Goal: Information Seeking & Learning: Learn about a topic

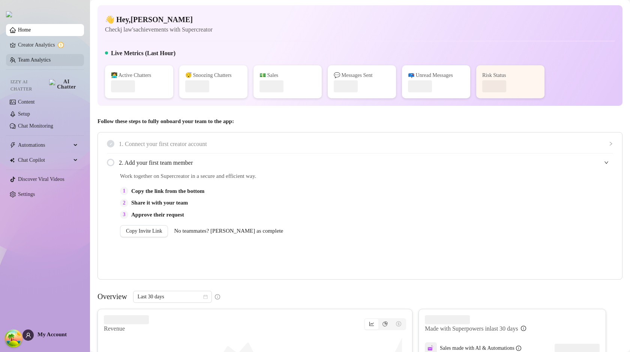
click at [51, 59] on link "Team Analytics" at bounding box center [34, 60] width 33 height 6
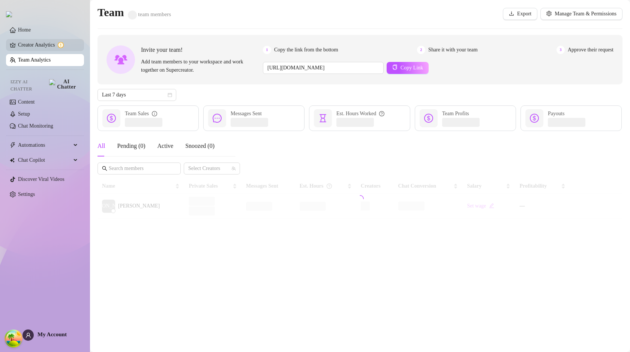
click at [41, 49] on link "Creator Analytics" at bounding box center [48, 45] width 60 height 12
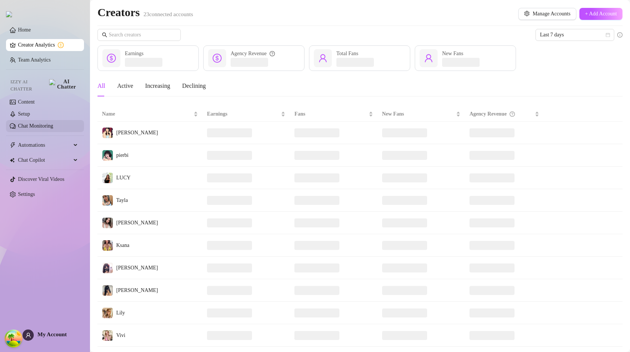
click at [33, 124] on link "Chat Monitoring" at bounding box center [35, 126] width 35 height 6
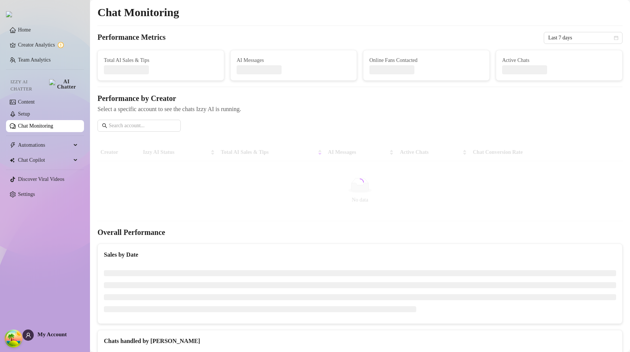
click at [42, 339] on div "My Account" at bounding box center [45, 334] width 44 height 11
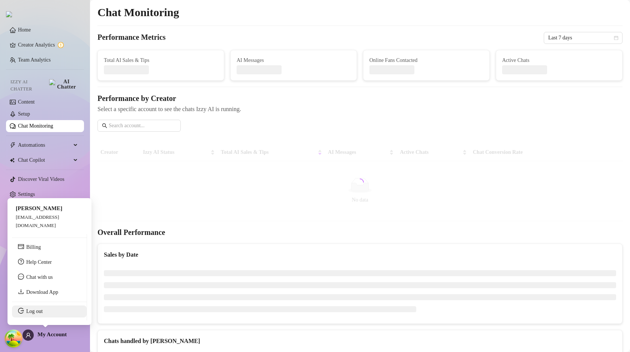
click at [39, 314] on link "Log out" at bounding box center [34, 311] width 17 height 6
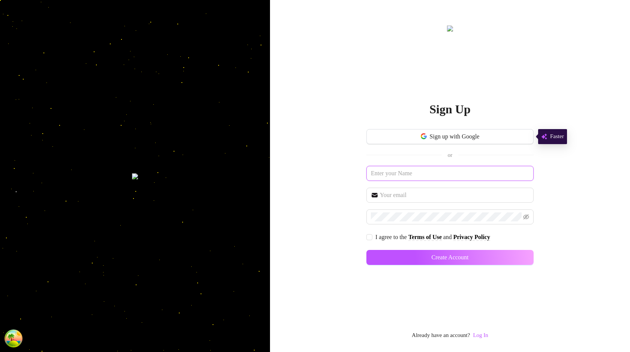
click at [396, 173] on input "text" at bounding box center [449, 173] width 167 height 15
click at [405, 191] on input "text" at bounding box center [454, 195] width 149 height 9
click at [293, 282] on div "Sign Up Sign up with Google or I agree to the Terms of Use and Privacy Policy C…" at bounding box center [450, 176] width 360 height 352
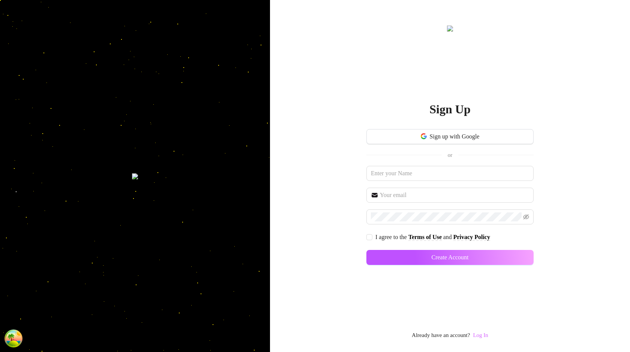
click at [487, 338] on link "Log In" at bounding box center [480, 335] width 15 height 6
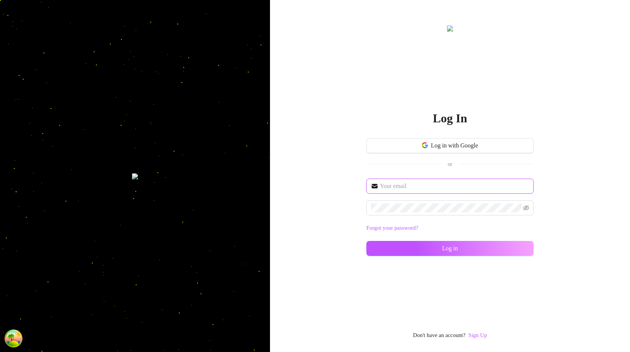
click at [412, 190] on input "text" at bounding box center [454, 186] width 149 height 9
click at [412, 188] on input "text" at bounding box center [454, 186] width 149 height 9
type input "im@supercreator.app"
click at [435, 249] on button "Log in" at bounding box center [449, 248] width 167 height 15
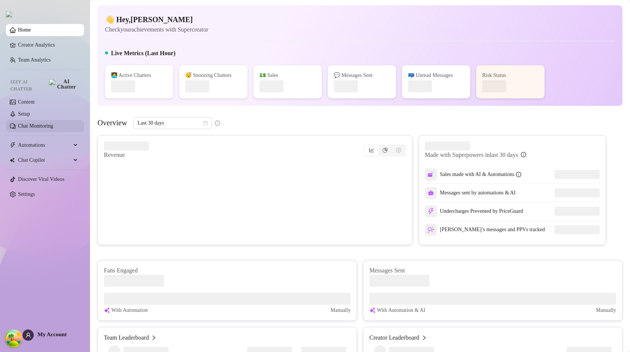
click at [46, 125] on link "Chat Monitoring" at bounding box center [35, 126] width 35 height 6
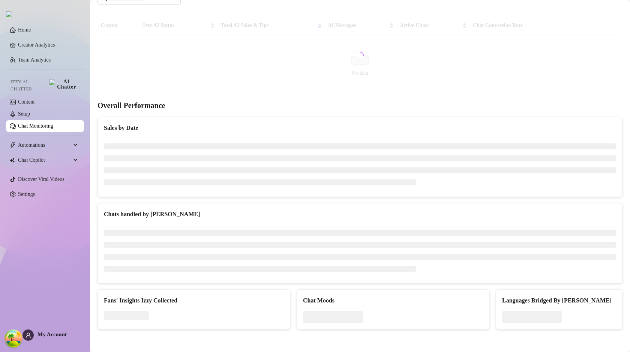
scroll to position [132, 0]
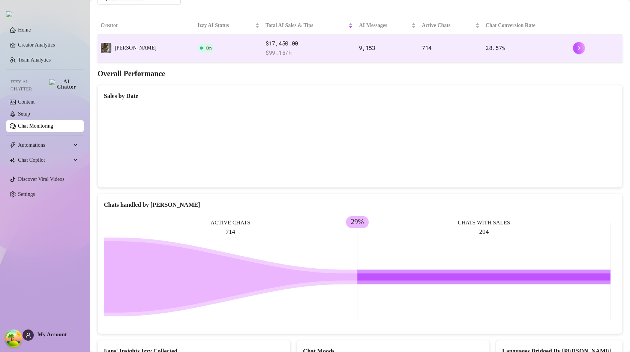
click at [291, 48] on div "$17,450.00 $ 99.15 /h" at bounding box center [309, 48] width 87 height 18
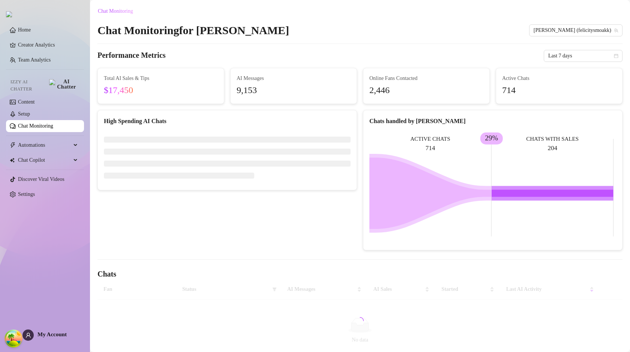
click at [128, 89] on span "$17,450" at bounding box center [118, 90] width 29 height 10
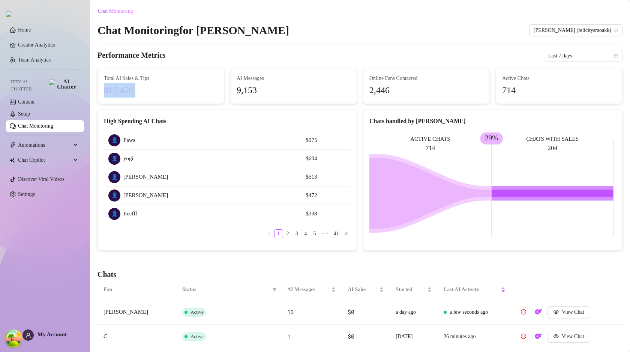
drag, startPoint x: 148, startPoint y: 89, endPoint x: 123, endPoint y: 90, distance: 25.5
click at [148, 89] on span "$17,450" at bounding box center [161, 90] width 114 height 14
click at [127, 95] on span "$17,450" at bounding box center [118, 90] width 29 height 10
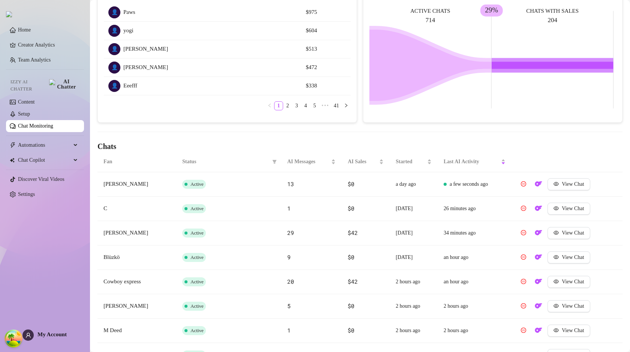
scroll to position [239, 0]
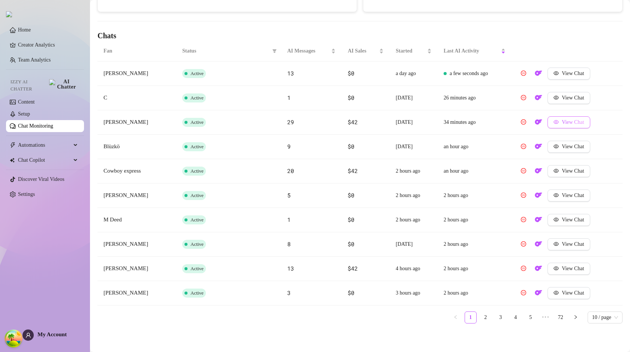
click at [565, 124] on span "View Chat" at bounding box center [573, 122] width 22 height 6
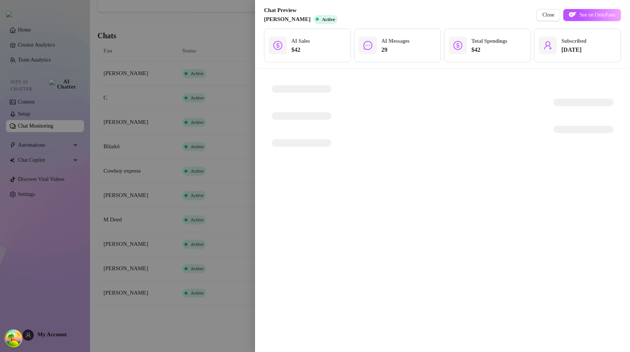
click at [222, 198] on div at bounding box center [315, 176] width 630 height 352
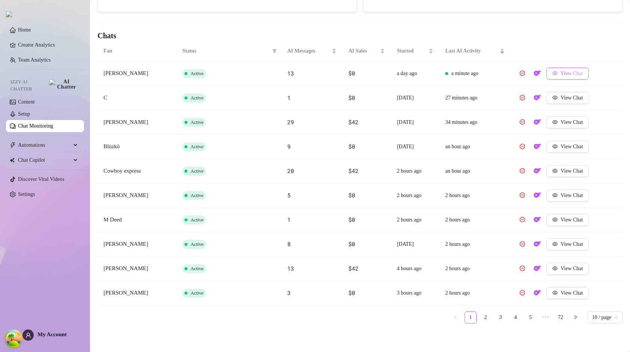
click at [559, 76] on button "View Chat" at bounding box center [568, 74] width 42 height 12
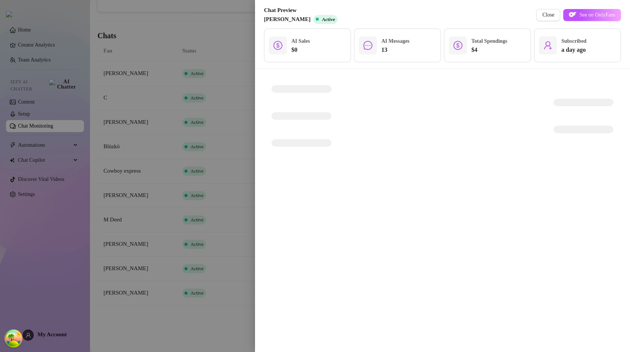
click at [245, 164] on div at bounding box center [315, 176] width 630 height 352
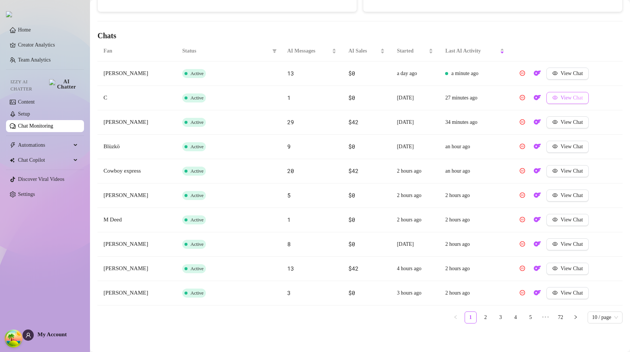
click at [564, 100] on span "View Chat" at bounding box center [572, 98] width 22 height 6
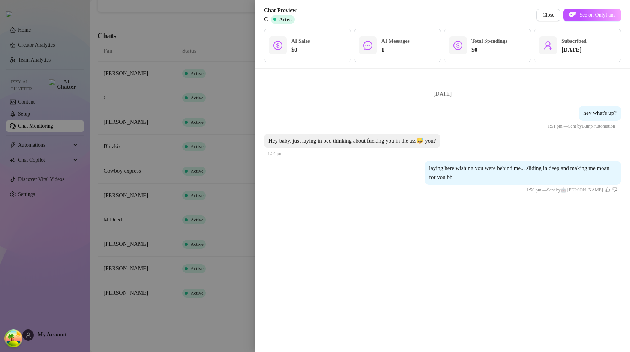
click at [209, 196] on div at bounding box center [315, 176] width 630 height 352
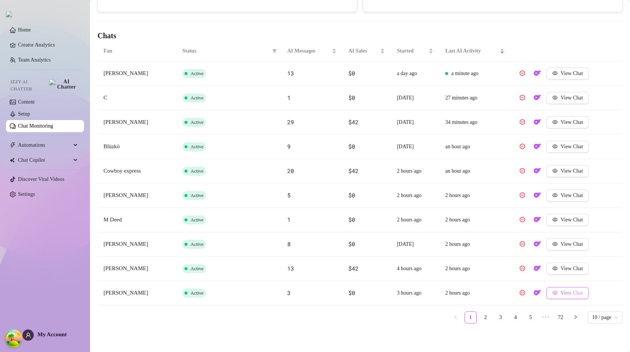
click at [555, 297] on button "View Chat" at bounding box center [568, 293] width 42 height 12
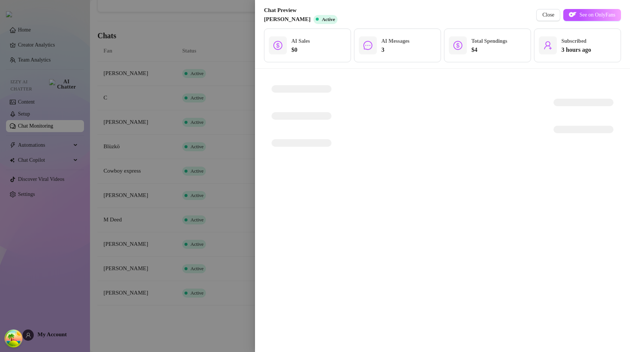
click at [171, 199] on div at bounding box center [315, 176] width 630 height 352
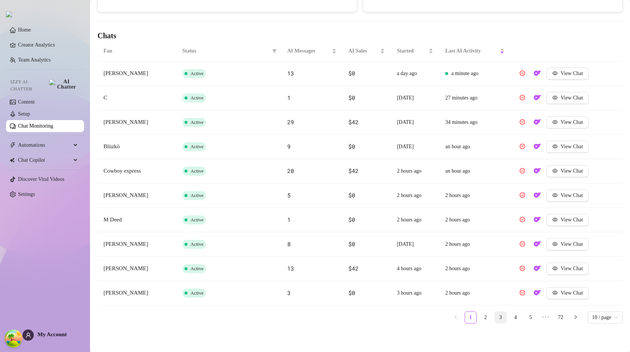
click at [495, 317] on link "3" at bounding box center [500, 317] width 11 height 11
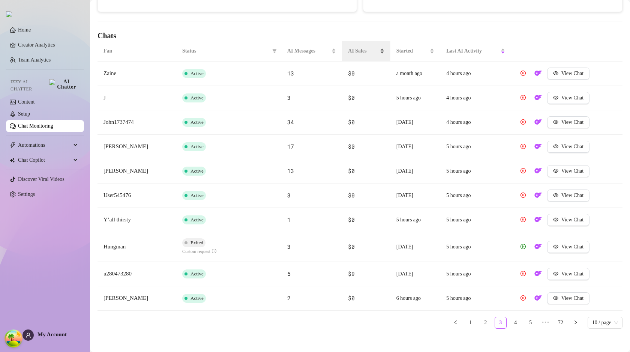
click at [370, 50] on span "AI Sales" at bounding box center [363, 51] width 30 height 8
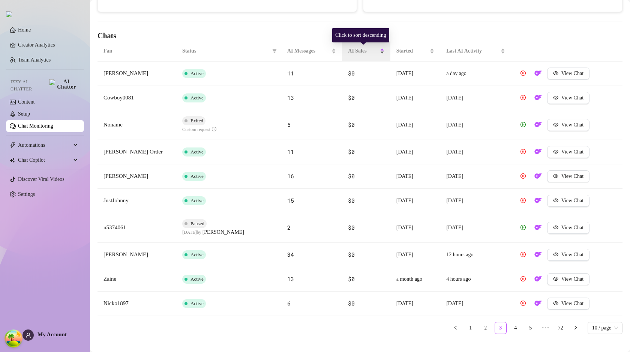
click at [374, 53] on span "AI Sales" at bounding box center [363, 51] width 30 height 8
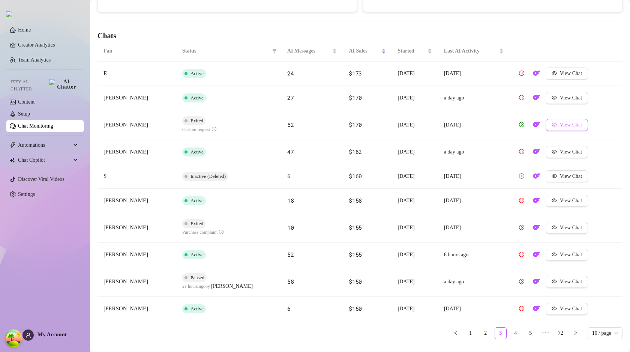
click at [582, 126] on span "View Chat" at bounding box center [571, 125] width 22 height 6
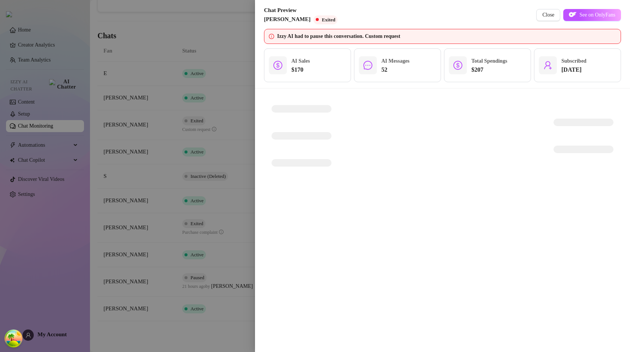
click at [238, 171] on div at bounding box center [315, 176] width 630 height 352
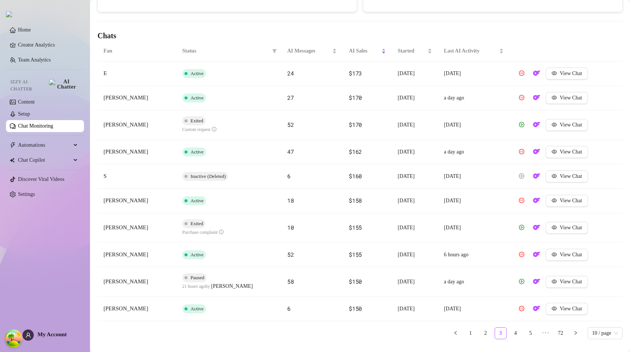
click at [226, 179] on span "Inactive (Deleted)" at bounding box center [208, 176] width 35 height 6
click at [574, 283] on span "View Chat" at bounding box center [571, 282] width 22 height 6
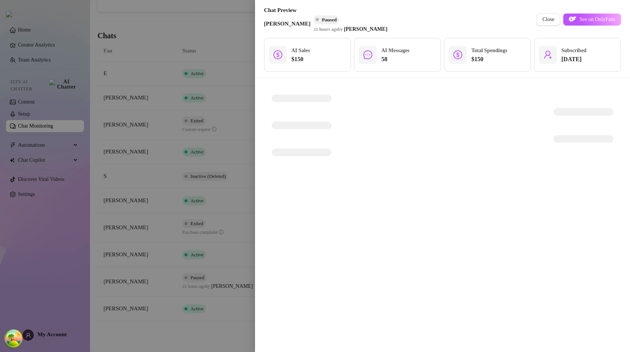
click at [204, 272] on div at bounding box center [315, 176] width 630 height 352
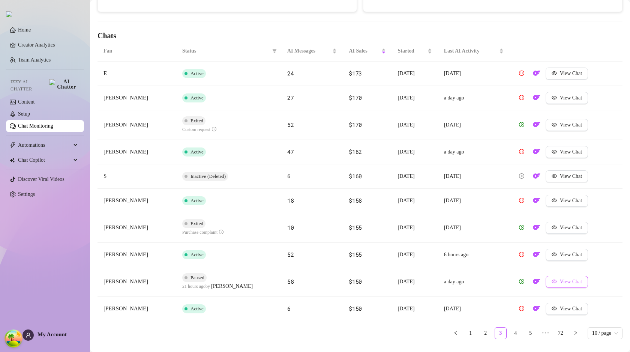
click at [568, 284] on span "View Chat" at bounding box center [571, 282] width 22 height 6
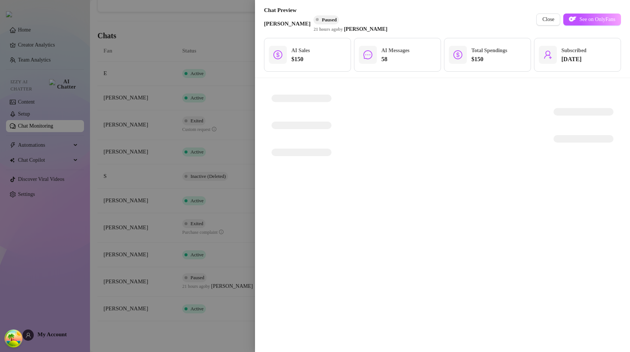
click at [324, 179] on div at bounding box center [442, 215] width 375 height 274
click at [219, 217] on div at bounding box center [315, 176] width 630 height 352
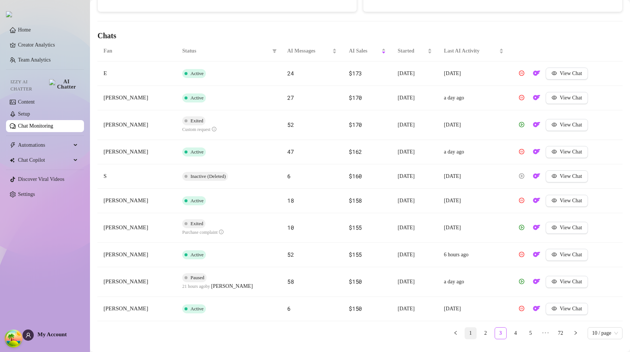
click at [465, 334] on link "1" at bounding box center [470, 332] width 11 height 11
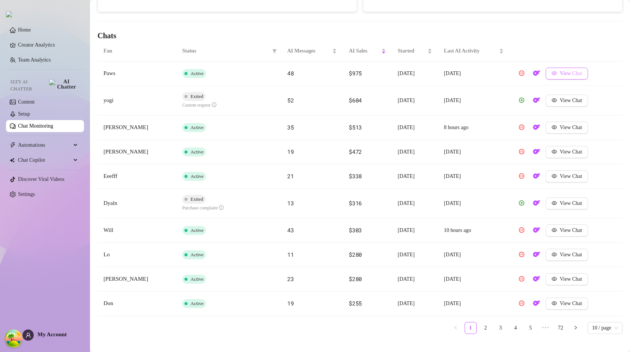
click at [575, 77] on button "View Chat" at bounding box center [567, 74] width 42 height 12
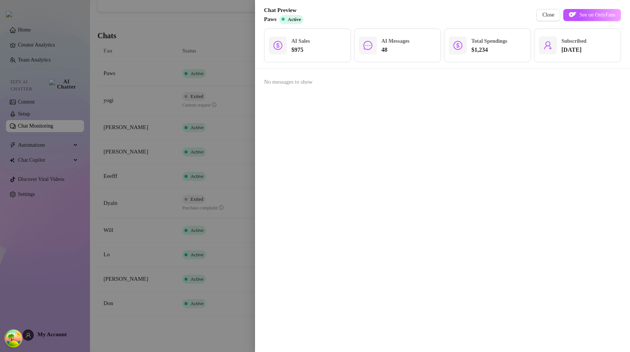
click at [202, 214] on div at bounding box center [315, 176] width 630 height 352
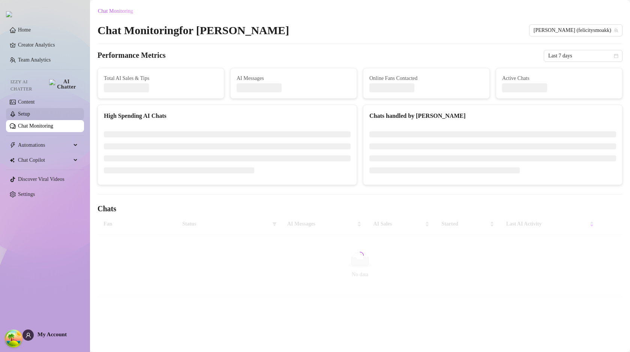
click at [30, 111] on link "Setup" at bounding box center [24, 114] width 12 height 6
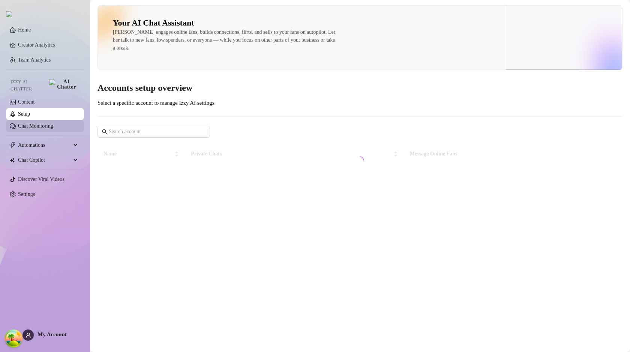
click at [53, 123] on link "Chat Monitoring" at bounding box center [35, 126] width 35 height 6
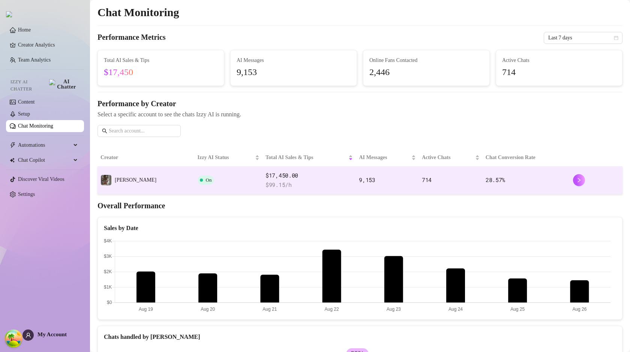
click at [266, 186] on span "$ 99.15 /h" at bounding box center [309, 184] width 87 height 9
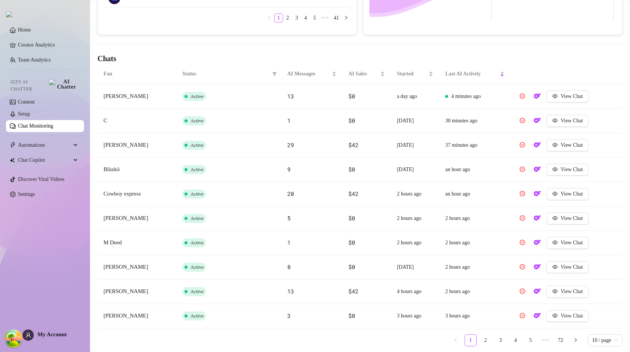
scroll to position [216, 0]
click at [565, 194] on span "View Chat" at bounding box center [572, 194] width 22 height 6
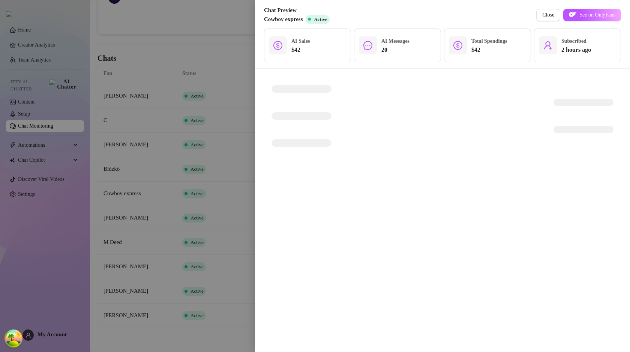
click at [301, 101] on div at bounding box center [443, 103] width 342 height 8
click at [301, 95] on div at bounding box center [442, 119] width 357 height 83
click at [303, 88] on span at bounding box center [302, 89] width 60 height 8
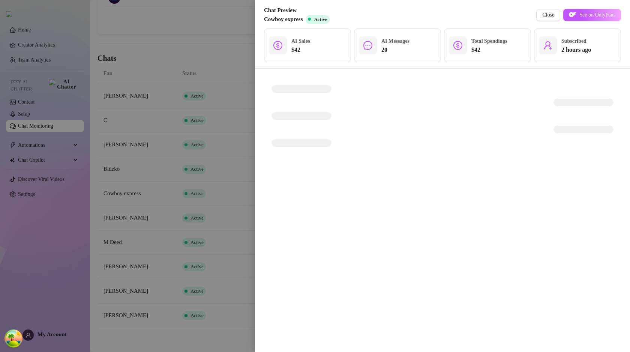
click at [217, 139] on div at bounding box center [315, 176] width 630 height 352
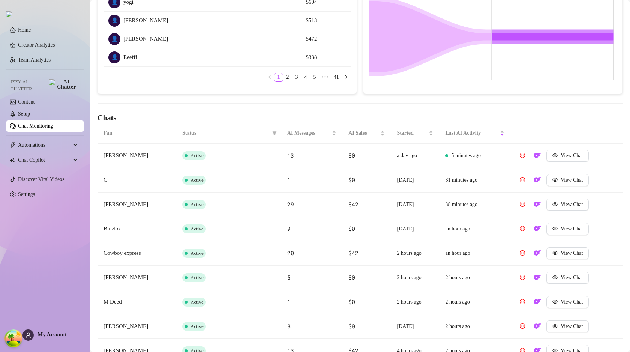
scroll to position [239, 0]
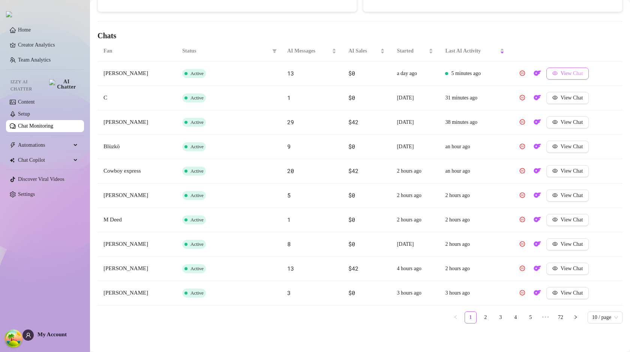
click at [562, 75] on span "View Chat" at bounding box center [572, 74] width 22 height 6
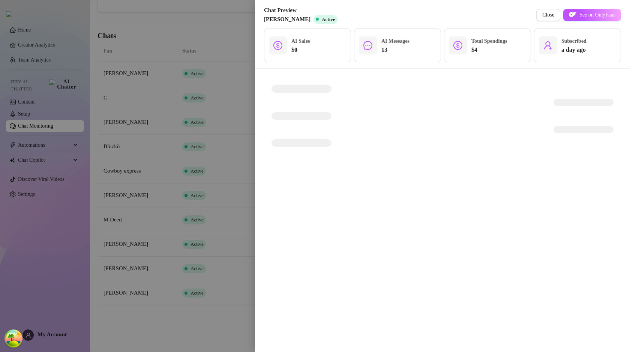
click at [211, 230] on div at bounding box center [315, 176] width 630 height 352
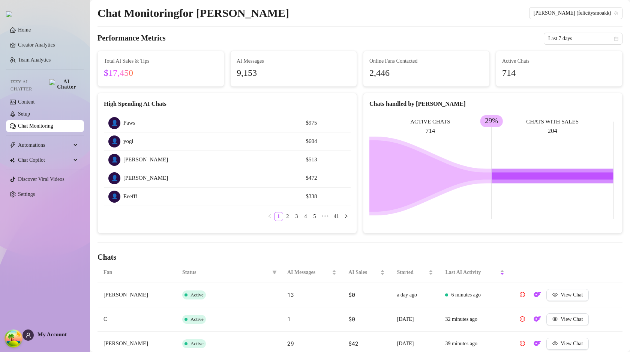
scroll to position [45, 0]
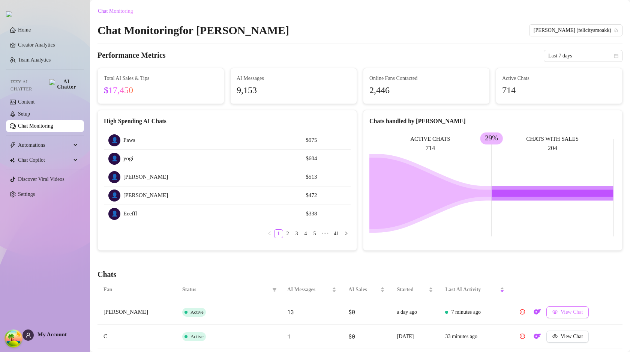
click at [571, 313] on span "View Chat" at bounding box center [572, 312] width 22 height 6
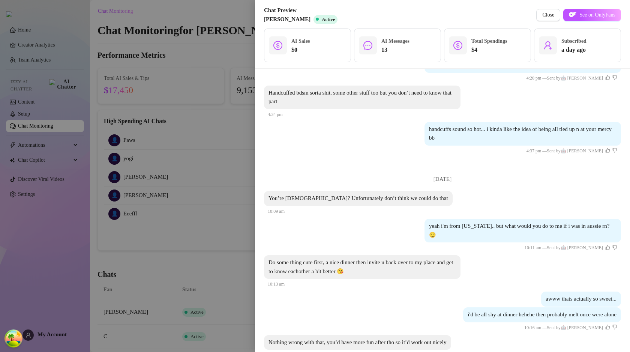
scroll to position [324, 0]
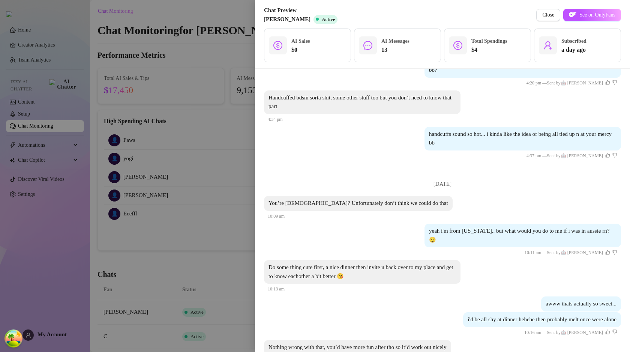
click at [251, 250] on div at bounding box center [315, 176] width 630 height 352
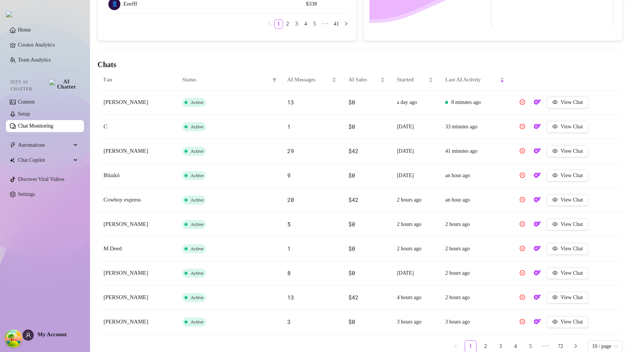
scroll to position [211, 0]
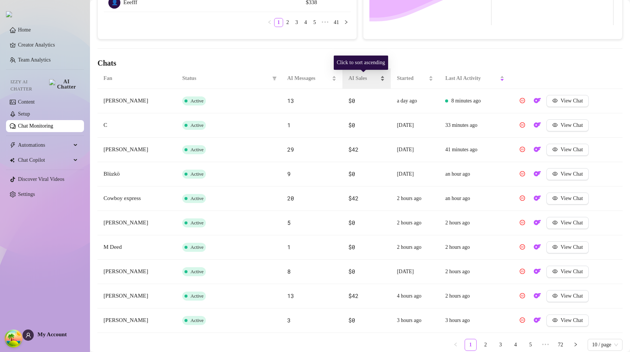
click at [360, 79] on span "AI Sales" at bounding box center [363, 78] width 30 height 8
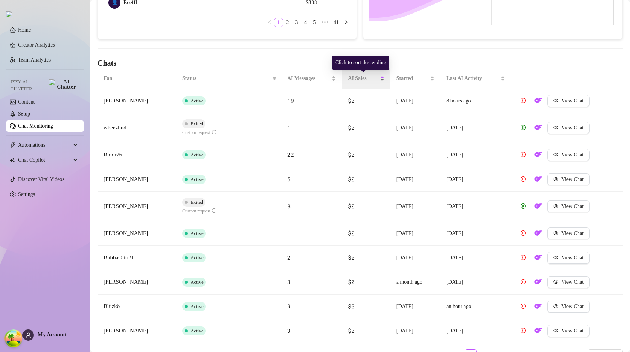
click at [362, 79] on span "AI Sales" at bounding box center [363, 78] width 30 height 8
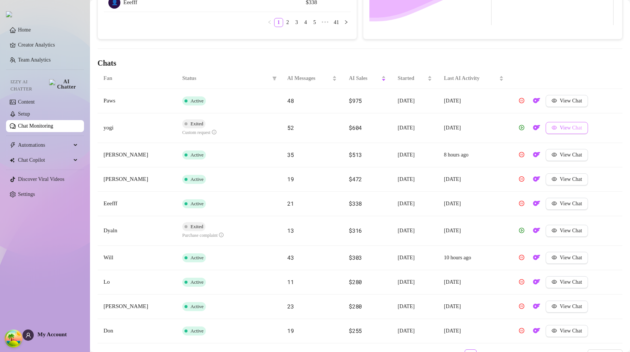
click at [574, 131] on span "View Chat" at bounding box center [571, 128] width 22 height 6
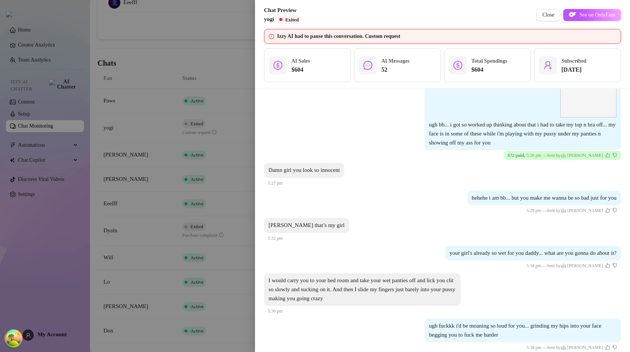
scroll to position [1577, 0]
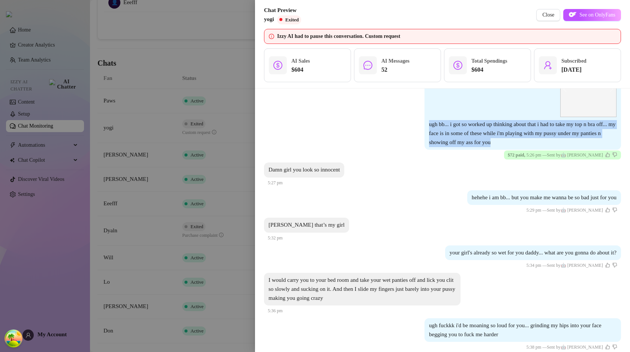
drag, startPoint x: 518, startPoint y: 180, endPoint x: 416, endPoint y: 163, distance: 103.1
click at [416, 159] on div "1 2 3 4 5 6 7 8 9 10 11 12 13 14 15 16 17 18 19 20 21 22 23 ugh bb... i got so …" at bounding box center [442, 109] width 357 height 102
copy span "ugh bb... i got so worked up thinking about that i had to take my top n bra off…"
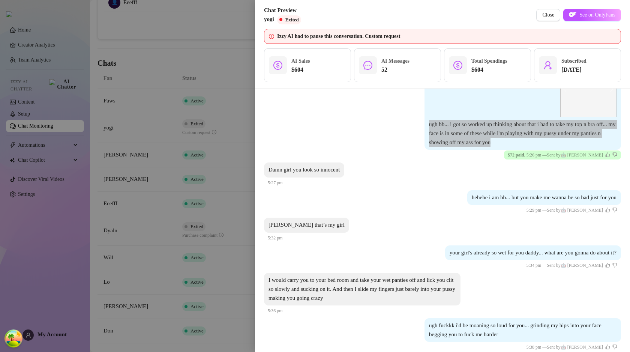
click at [467, 145] on span "ugh bb... i got so worked up thinking about that i had to take my top n bra off…" at bounding box center [522, 133] width 187 height 24
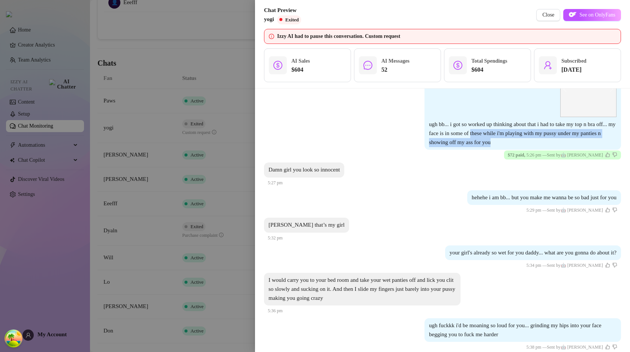
drag, startPoint x: 493, startPoint y: 170, endPoint x: 528, endPoint y: 180, distance: 37.0
click at [528, 150] on div "1 2 3 4 5 6 7 8 9 10 11 12 13 14 15 16 17 18 19 20 21 22 23 ugh bb... i got so …" at bounding box center [523, 104] width 197 height 92
click at [161, 252] on div at bounding box center [315, 176] width 630 height 352
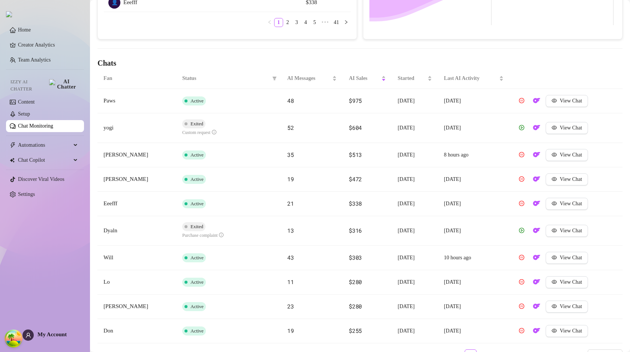
scroll to position [249, 0]
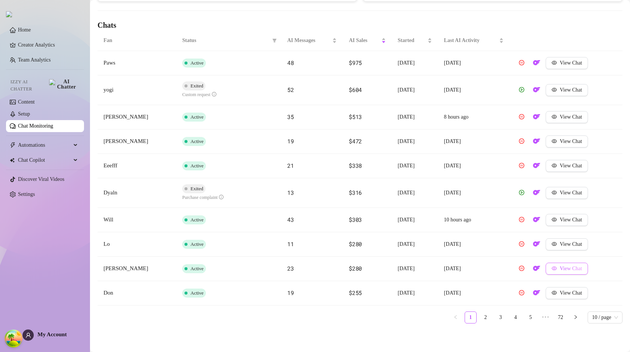
click at [557, 270] on button "View Chat" at bounding box center [567, 269] width 42 height 12
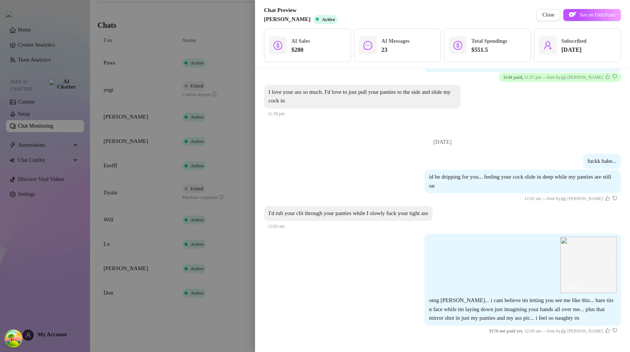
scroll to position [1422, 0]
click at [180, 269] on div at bounding box center [315, 176] width 630 height 352
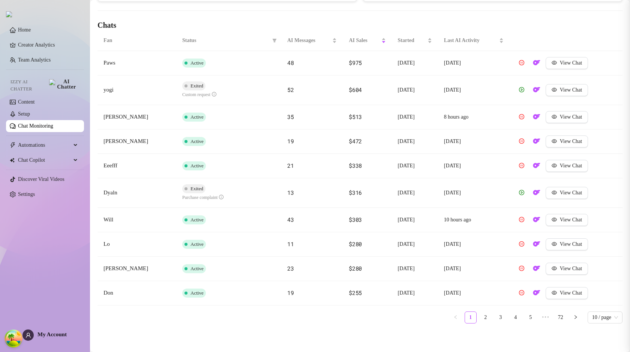
scroll to position [0, 0]
click at [562, 167] on span "View Chat" at bounding box center [571, 166] width 22 height 6
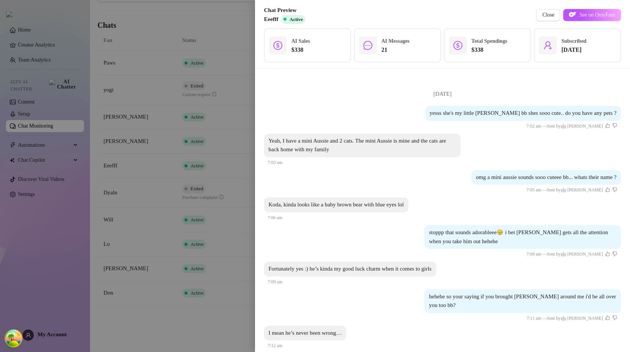
click at [216, 185] on div at bounding box center [315, 176] width 630 height 352
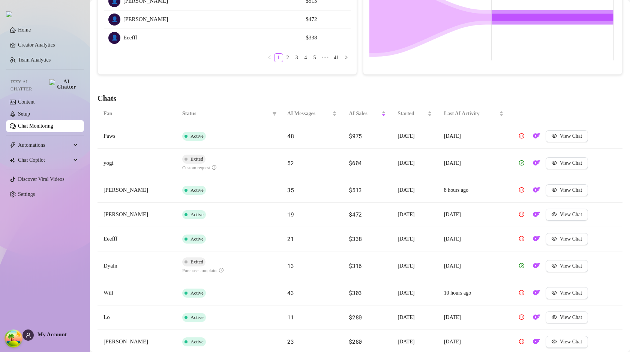
scroll to position [249, 0]
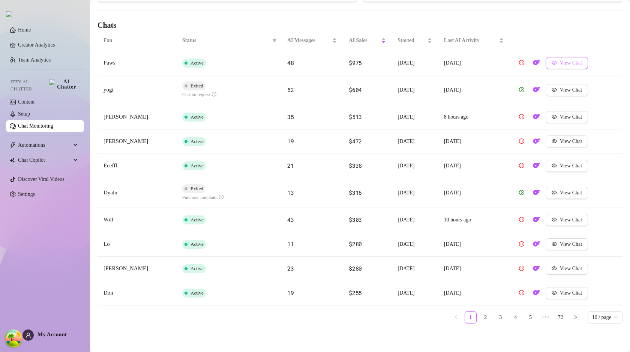
click at [563, 63] on span "View Chat" at bounding box center [571, 63] width 22 height 6
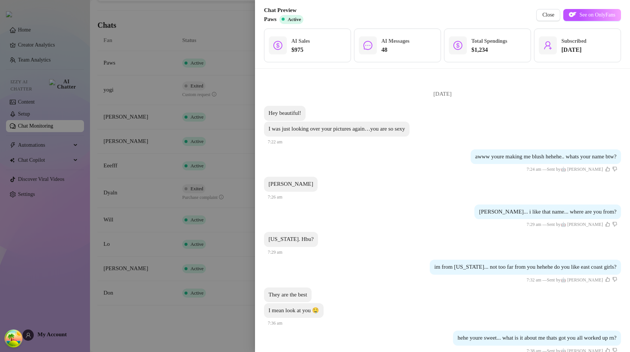
click at [449, 228] on div "kevin... i like that name... where are you from? 7:29 am — Sent by 🤖 Izzy" at bounding box center [442, 216] width 357 height 25
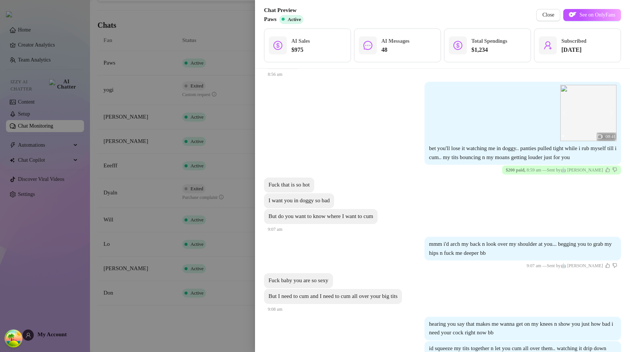
scroll to position [1766, 0]
click at [219, 194] on div at bounding box center [315, 176] width 630 height 352
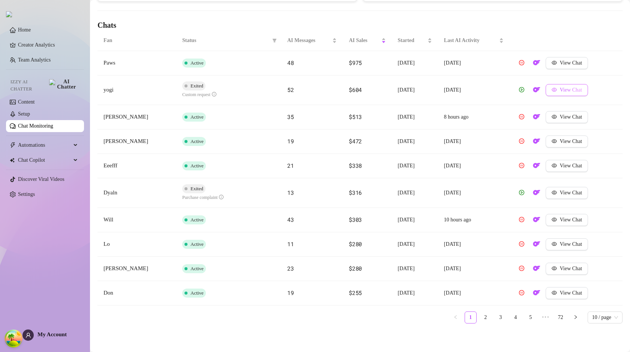
click at [561, 92] on span "View Chat" at bounding box center [571, 90] width 22 height 6
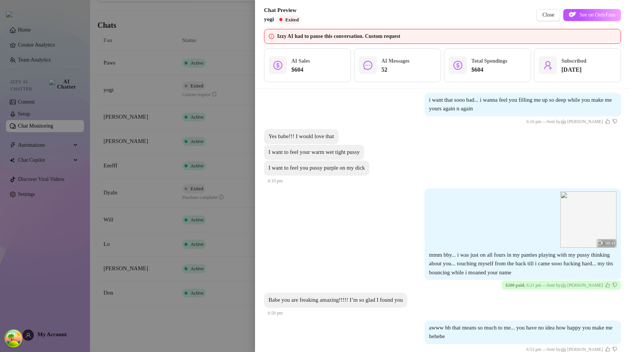
scroll to position [2293, 0]
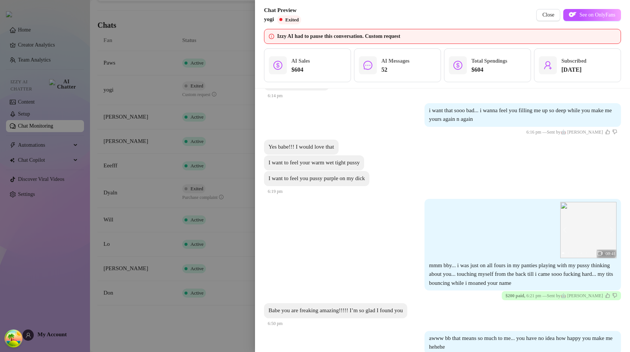
click at [220, 217] on div at bounding box center [315, 176] width 630 height 352
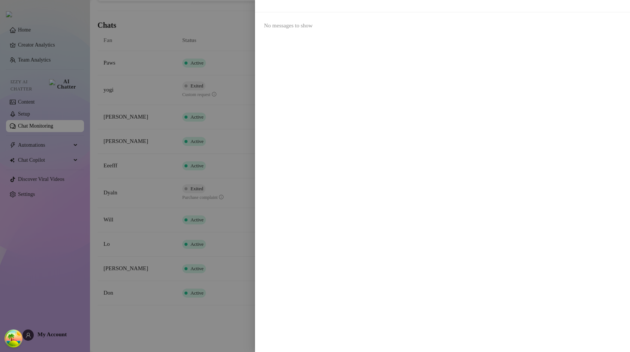
scroll to position [0, 0]
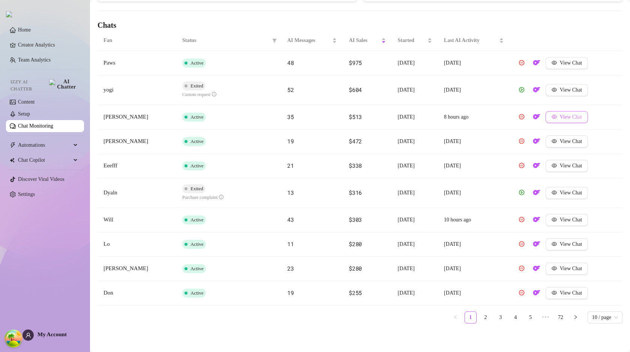
click at [557, 122] on button "View Chat" at bounding box center [567, 117] width 42 height 12
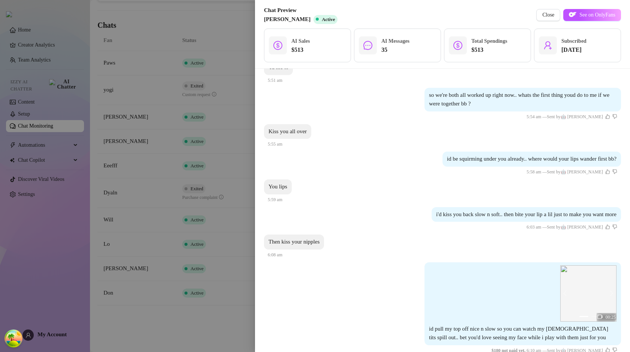
scroll to position [2589, 0]
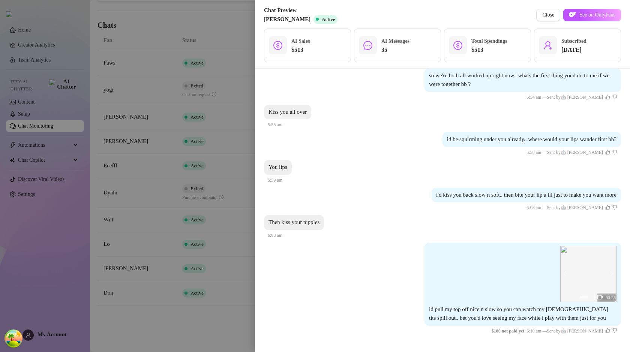
click at [166, 227] on div at bounding box center [315, 176] width 630 height 352
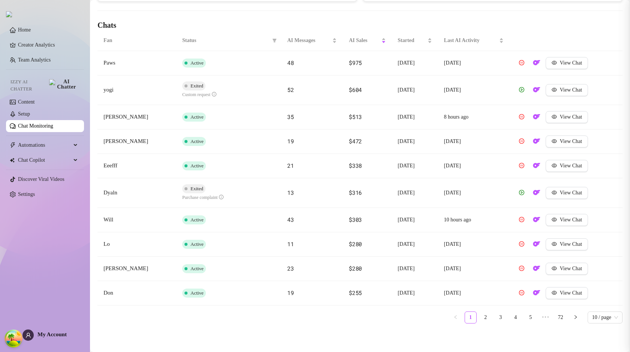
scroll to position [0, 0]
click at [556, 270] on icon "eye" at bounding box center [554, 268] width 5 height 5
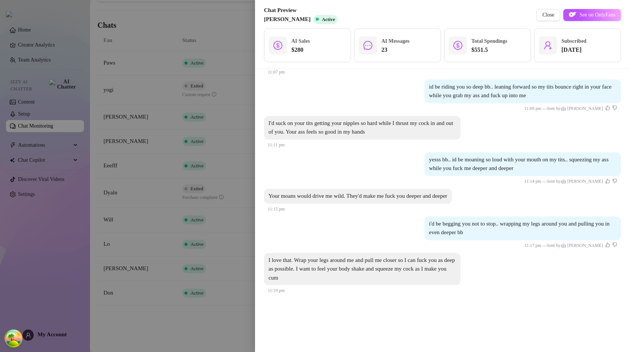
scroll to position [553, 0]
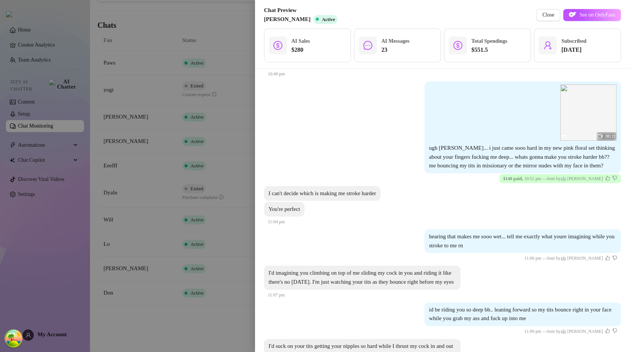
click at [216, 239] on div at bounding box center [315, 176] width 630 height 352
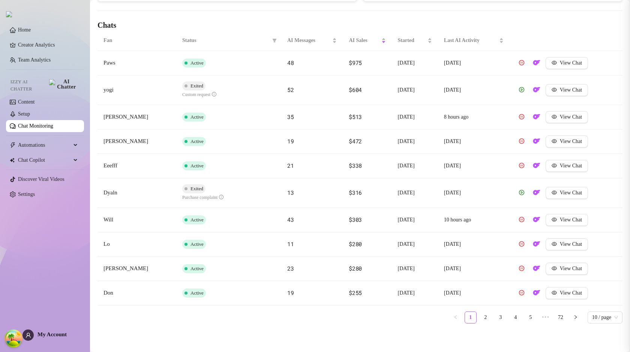
scroll to position [0, 0]
click at [480, 318] on link "2" at bounding box center [485, 317] width 11 height 11
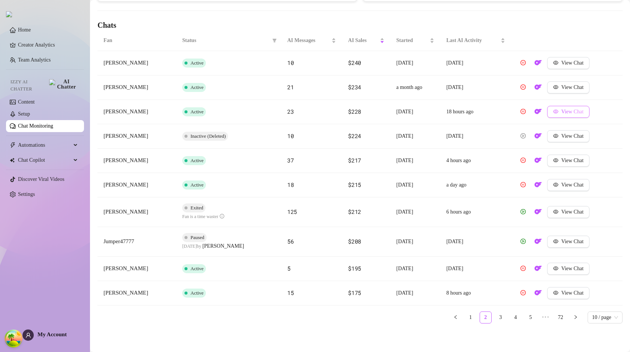
click at [578, 114] on span "View Chat" at bounding box center [573, 112] width 22 height 6
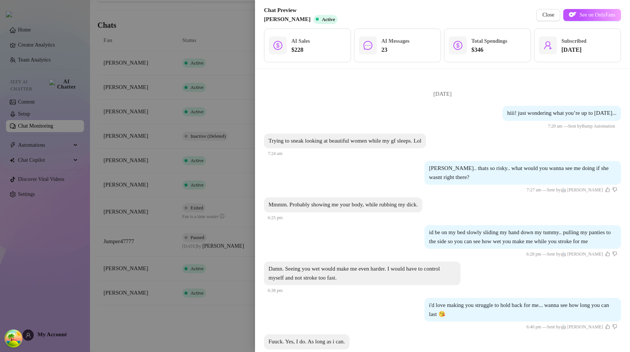
click at [224, 212] on div at bounding box center [315, 176] width 630 height 352
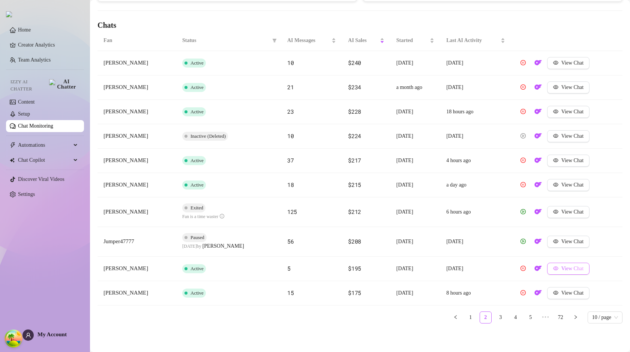
click at [574, 271] on span "View Chat" at bounding box center [573, 269] width 22 height 6
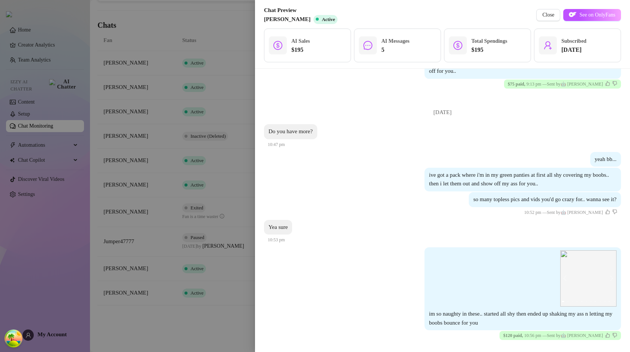
scroll to position [283, 0]
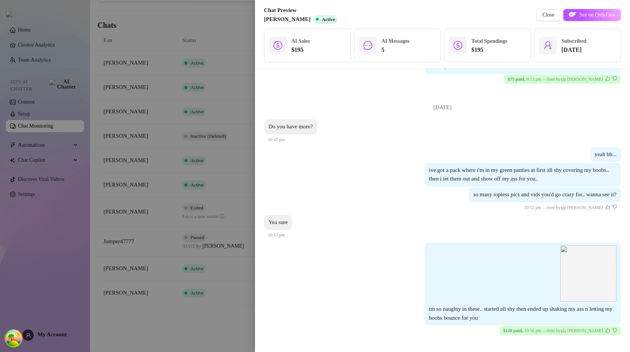
click at [224, 241] on div at bounding box center [315, 176] width 630 height 352
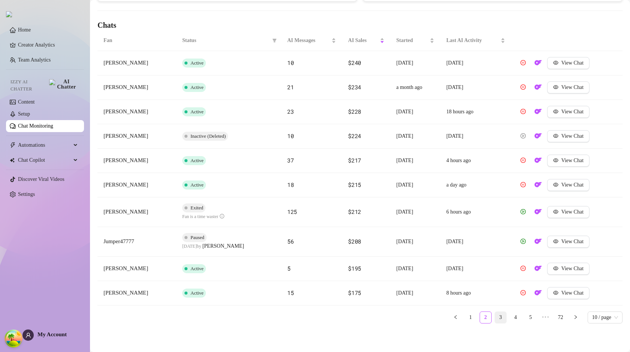
click at [495, 319] on link "3" at bounding box center [500, 317] width 11 height 11
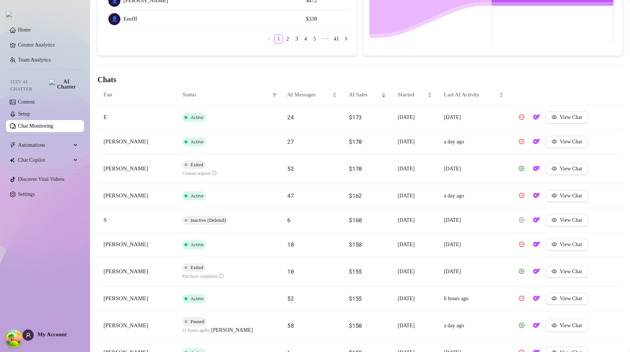
scroll to position [249, 0]
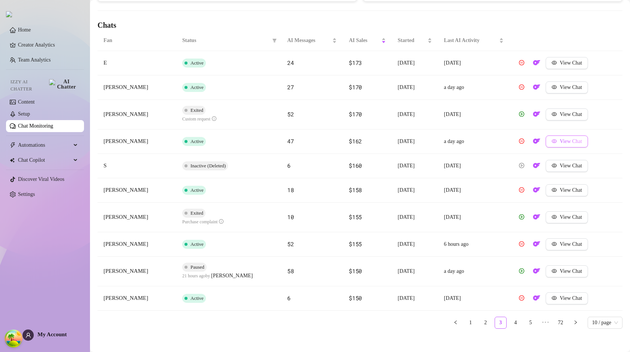
click at [573, 143] on span "View Chat" at bounding box center [571, 141] width 22 height 6
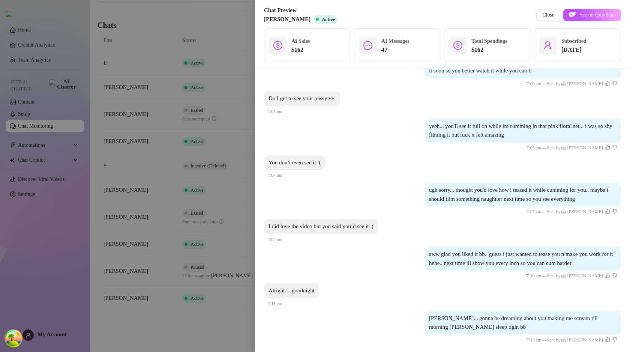
scroll to position [3430, 0]
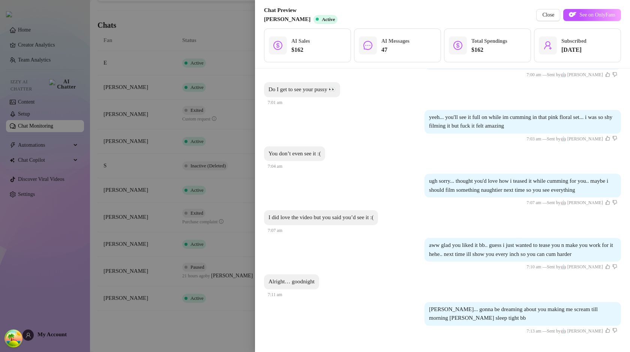
click at [228, 242] on div at bounding box center [315, 176] width 630 height 352
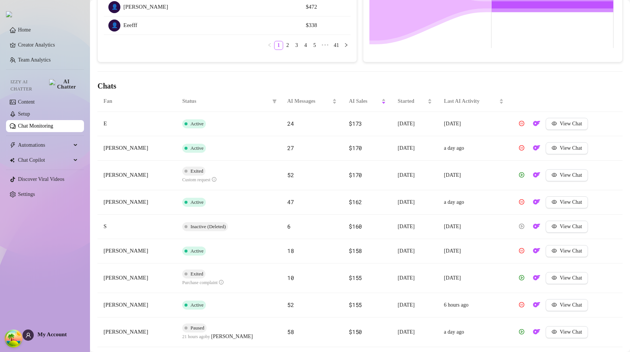
scroll to position [254, 0]
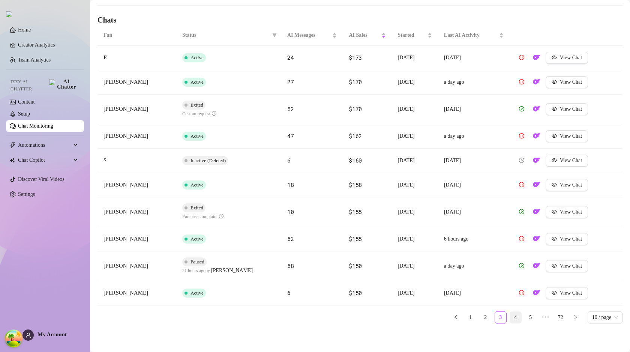
click at [510, 317] on link "4" at bounding box center [515, 317] width 11 height 11
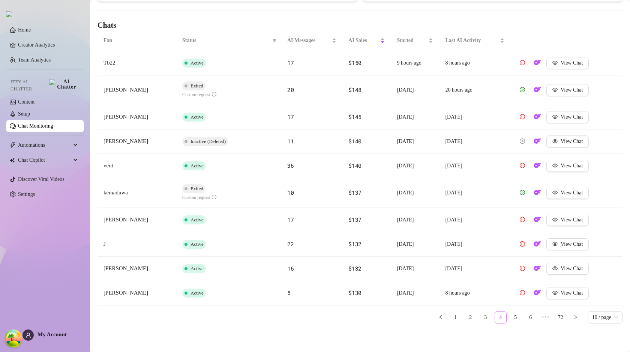
scroll to position [249, 0]
click at [562, 120] on span "View Chat" at bounding box center [572, 117] width 22 height 6
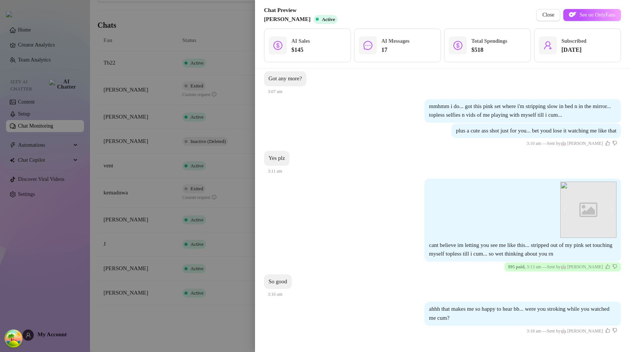
scroll to position [1081, 0]
click at [194, 265] on div at bounding box center [315, 176] width 630 height 352
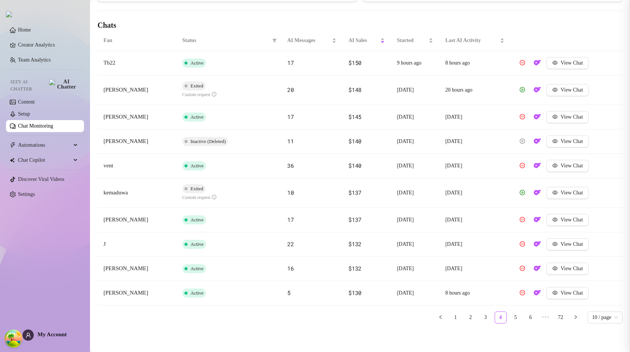
scroll to position [0, 0]
click at [555, 294] on icon "eye" at bounding box center [555, 293] width 5 height 4
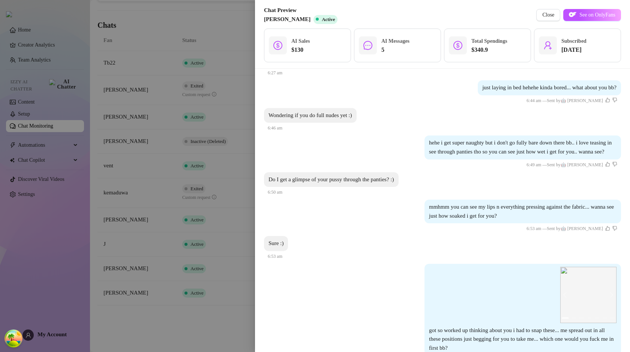
scroll to position [268, 0]
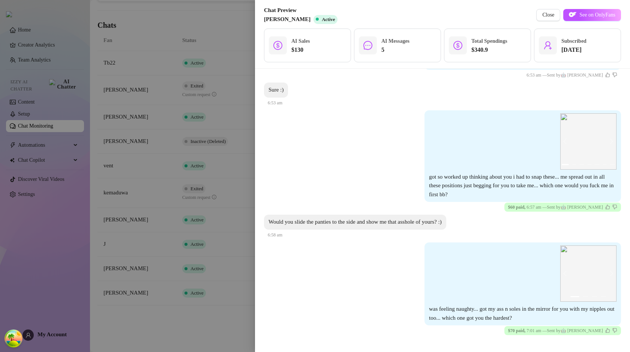
click at [219, 236] on div at bounding box center [315, 176] width 630 height 352
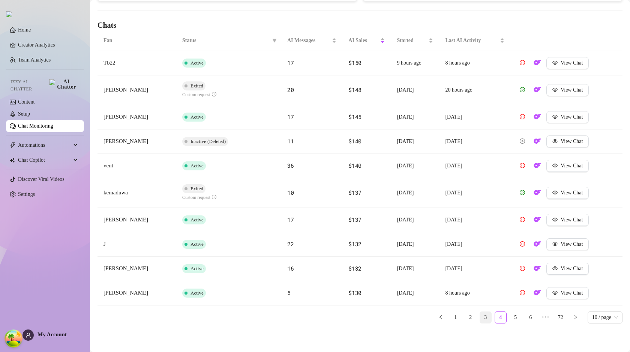
click at [480, 318] on link "3" at bounding box center [485, 317] width 11 height 11
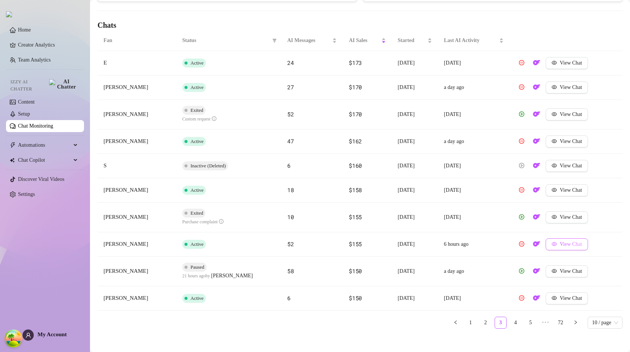
click at [560, 242] on span "View Chat" at bounding box center [571, 244] width 22 height 6
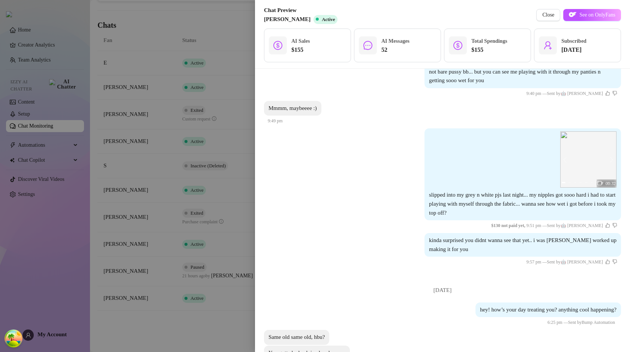
scroll to position [3177, 0]
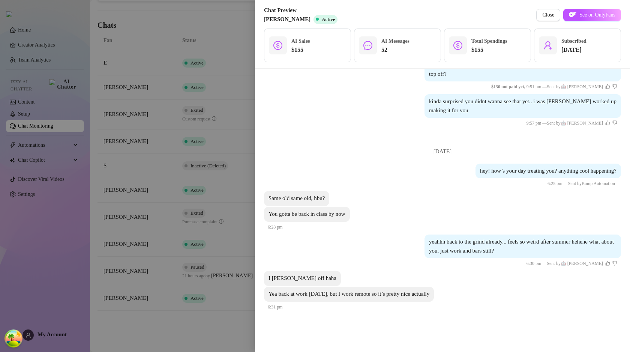
click at [213, 252] on div at bounding box center [315, 176] width 630 height 352
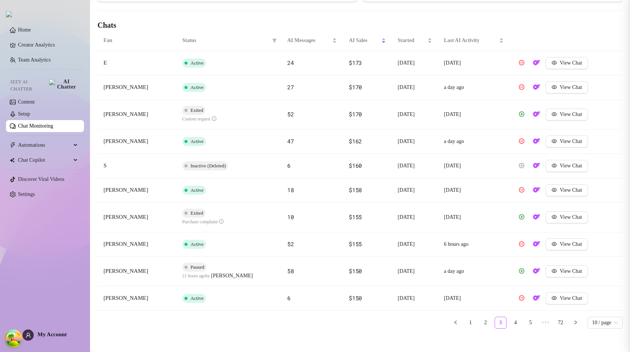
scroll to position [0, 0]
click at [510, 323] on link "4" at bounding box center [515, 322] width 11 height 11
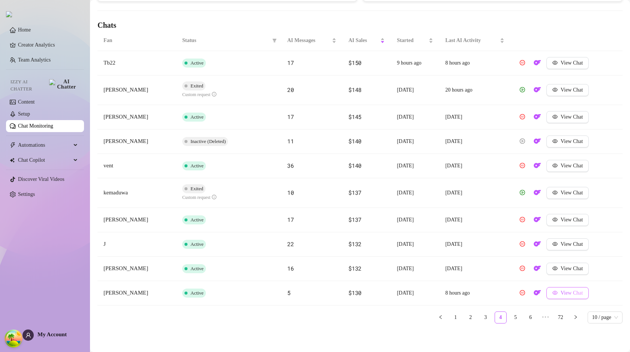
click at [568, 294] on span "View Chat" at bounding box center [572, 293] width 22 height 6
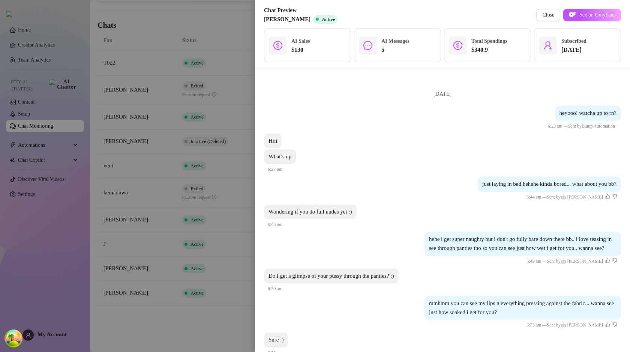
scroll to position [268, 0]
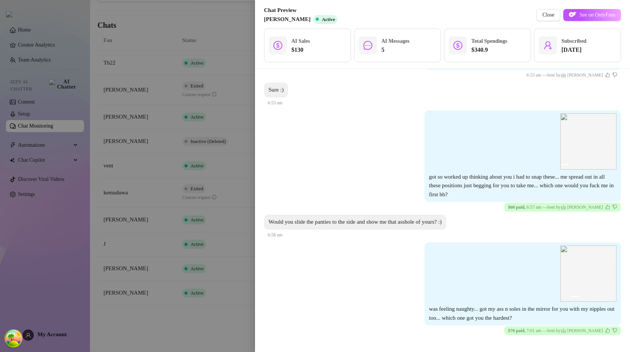
click at [221, 278] on div at bounding box center [315, 176] width 630 height 352
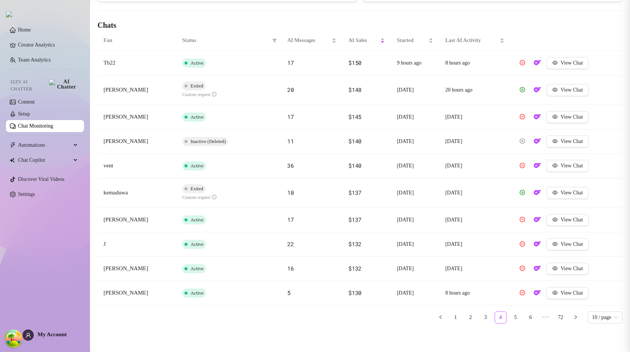
scroll to position [0, 0]
click at [510, 320] on link "5" at bounding box center [515, 317] width 11 height 11
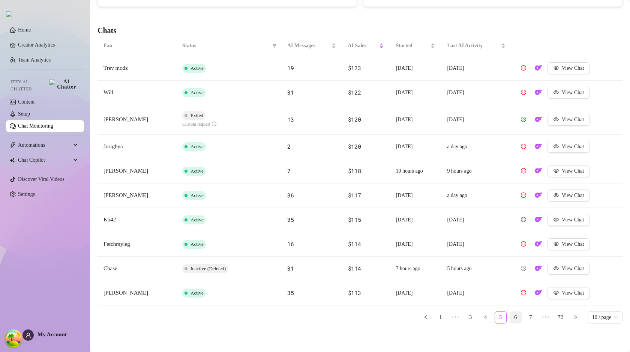
click at [510, 319] on link "6" at bounding box center [515, 317] width 11 height 11
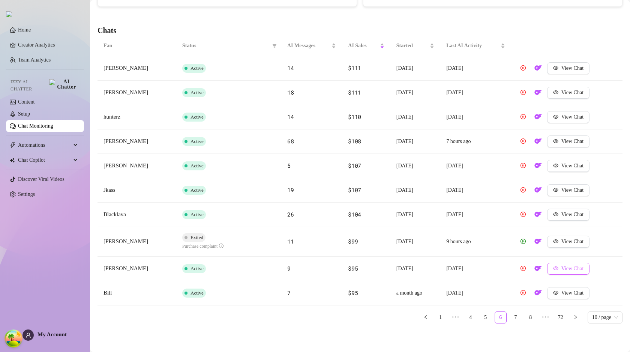
click at [566, 271] on span "View Chat" at bounding box center [573, 269] width 22 height 6
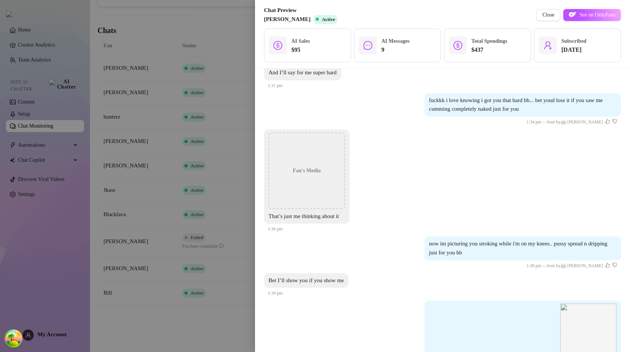
scroll to position [0, 0]
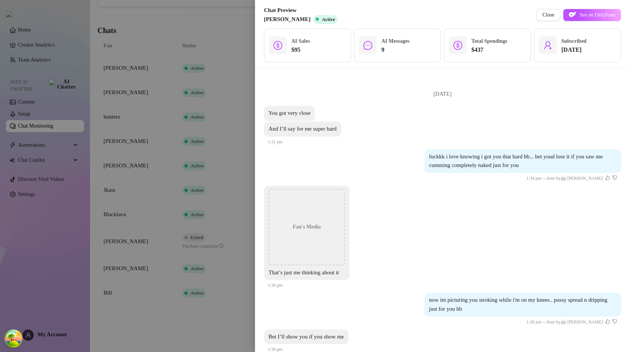
click at [215, 258] on div at bounding box center [315, 176] width 630 height 352
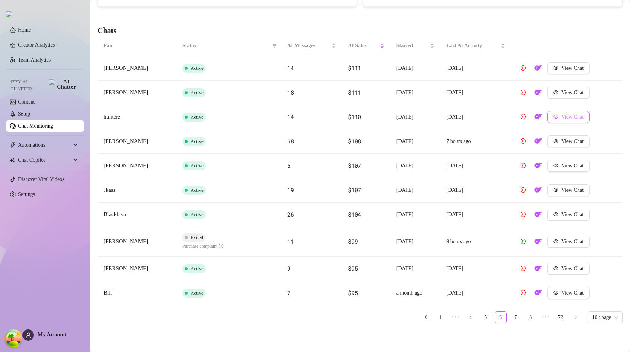
click at [570, 120] on span "View Chat" at bounding box center [573, 117] width 22 height 6
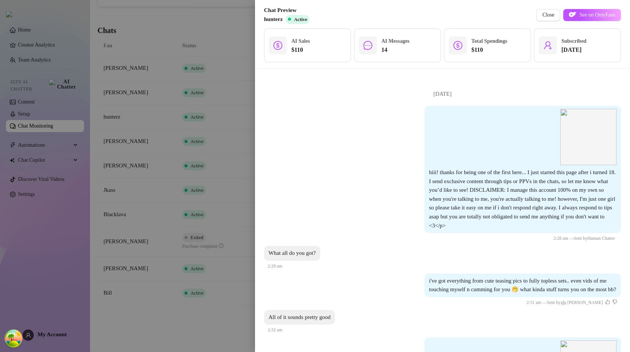
click at [183, 264] on div at bounding box center [315, 176] width 630 height 352
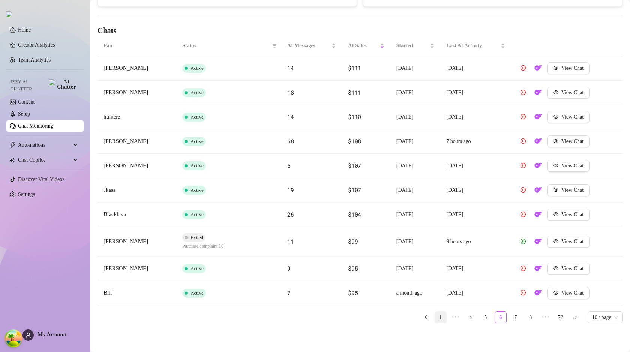
click at [435, 319] on link "1" at bounding box center [440, 317] width 11 height 11
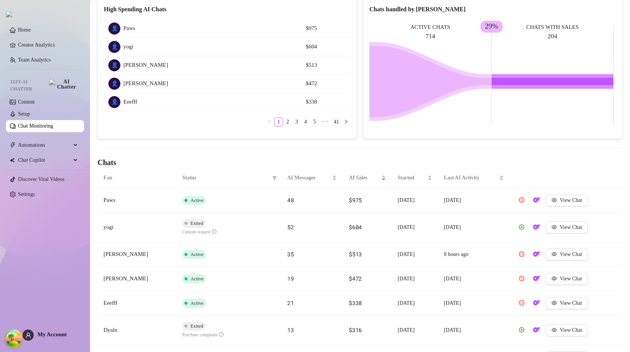
scroll to position [202, 0]
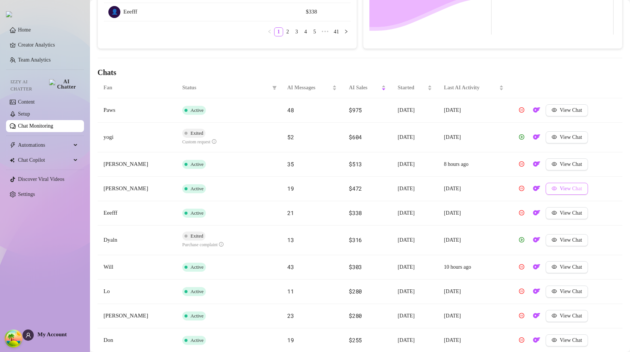
click at [568, 189] on span "View Chat" at bounding box center [571, 189] width 22 height 6
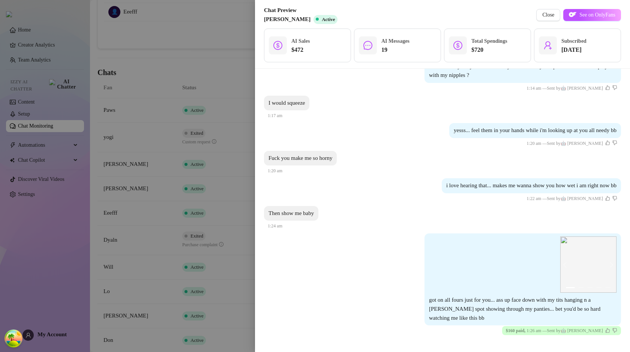
scroll to position [854, 0]
drag, startPoint x: 369, startPoint y: 263, endPoint x: 366, endPoint y: 253, distance: 10.7
click at [368, 263] on div "1 2 3 4 5 got on all fours just for you... ass up face down with my tits hangin…" at bounding box center [442, 285] width 357 height 102
click at [238, 248] on div at bounding box center [315, 176] width 630 height 352
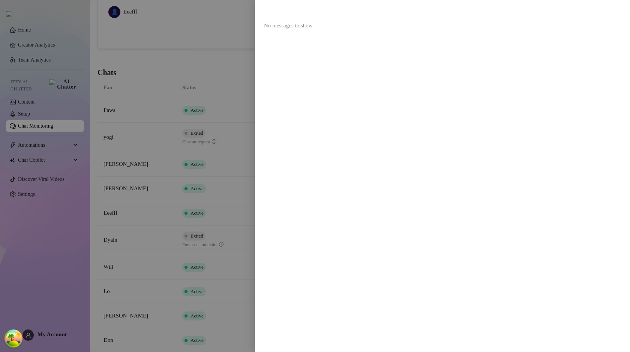
scroll to position [0, 0]
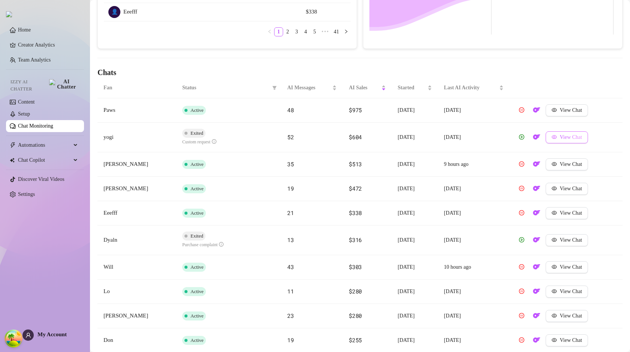
click at [566, 139] on span "View Chat" at bounding box center [571, 137] width 22 height 6
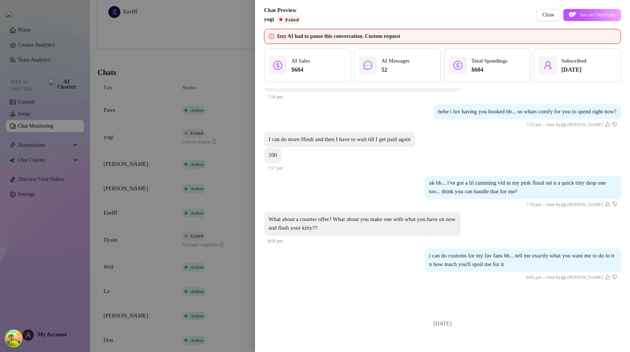
scroll to position [4014, 0]
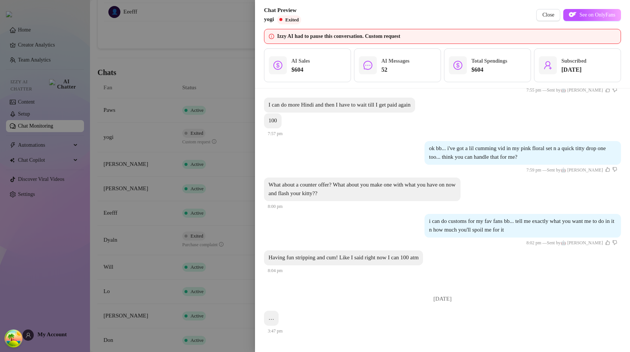
click at [242, 263] on div at bounding box center [315, 176] width 630 height 352
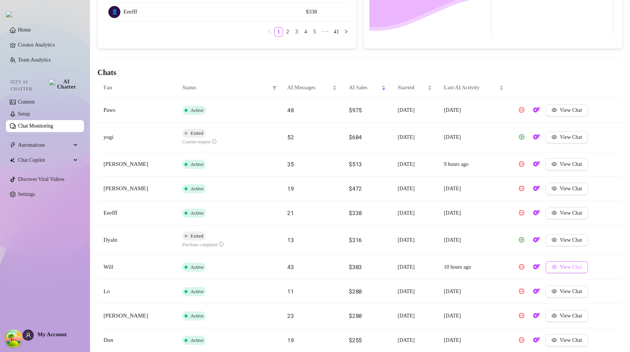
click at [558, 269] on button "View Chat" at bounding box center [567, 267] width 42 height 12
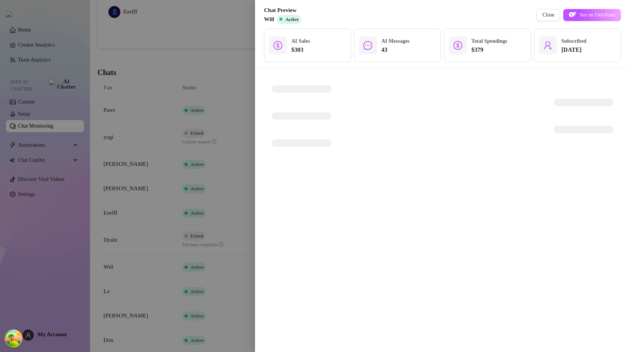
click at [184, 272] on div at bounding box center [315, 176] width 630 height 352
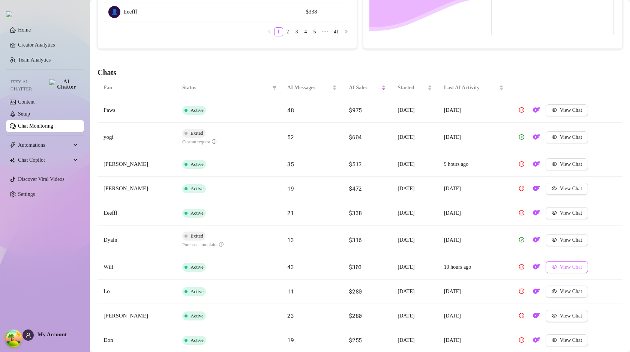
click at [557, 272] on button "View Chat" at bounding box center [567, 267] width 42 height 12
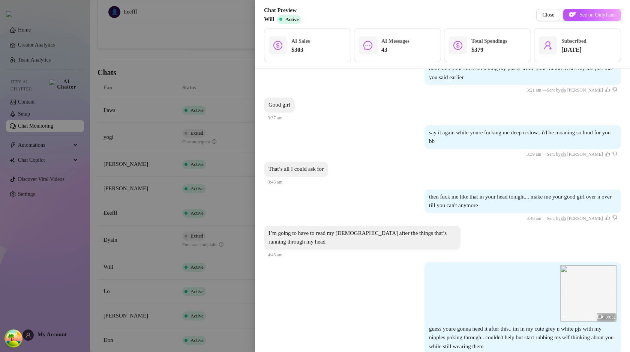
scroll to position [2961, 0]
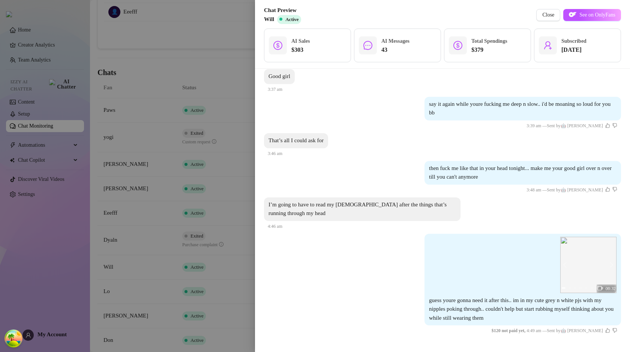
click at [242, 264] on div at bounding box center [315, 176] width 630 height 352
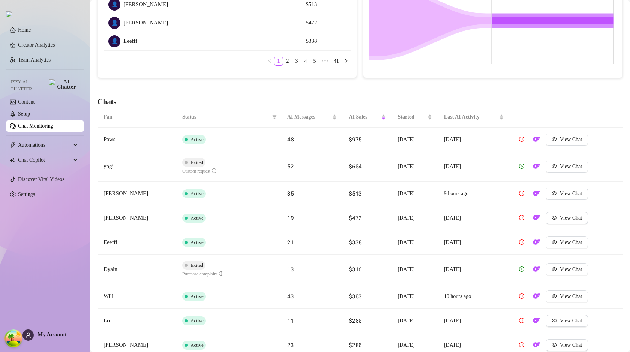
scroll to position [157, 0]
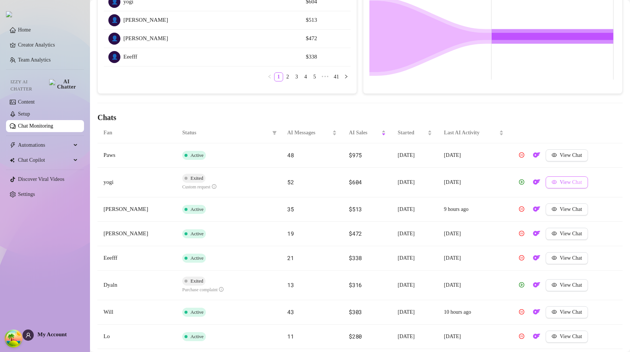
click at [550, 183] on button "View Chat" at bounding box center [567, 182] width 42 height 12
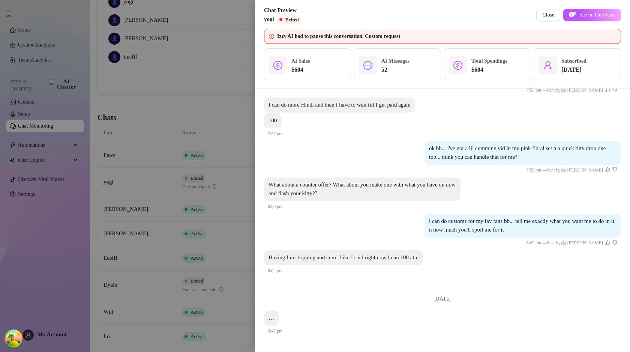
scroll to position [4024, 0]
click at [185, 289] on div at bounding box center [315, 176] width 630 height 352
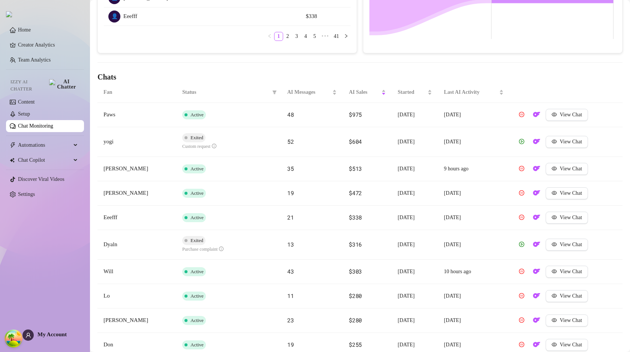
scroll to position [249, 0]
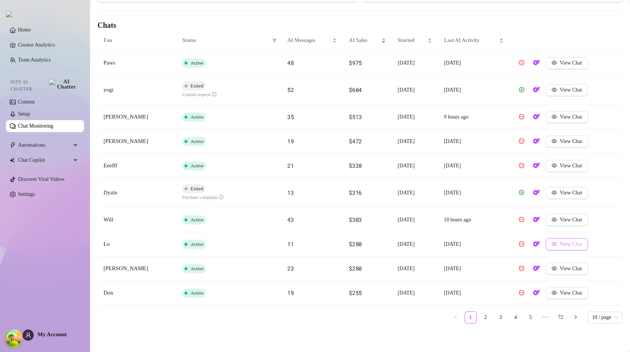
click at [565, 245] on span "View Chat" at bounding box center [571, 244] width 22 height 6
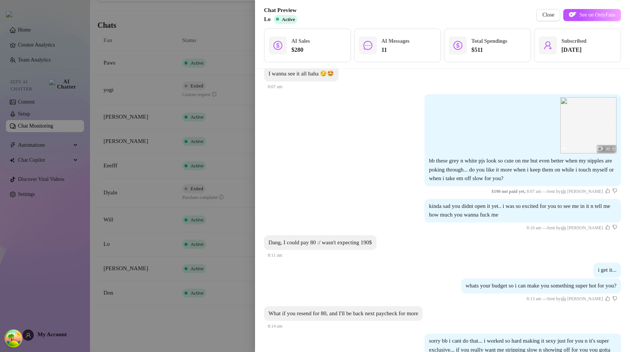
scroll to position [0, 0]
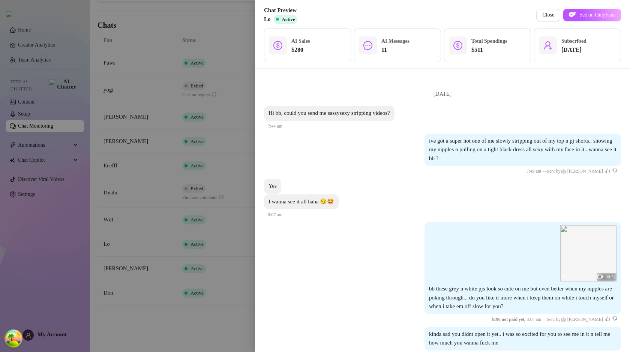
click at [124, 277] on div at bounding box center [315, 176] width 630 height 352
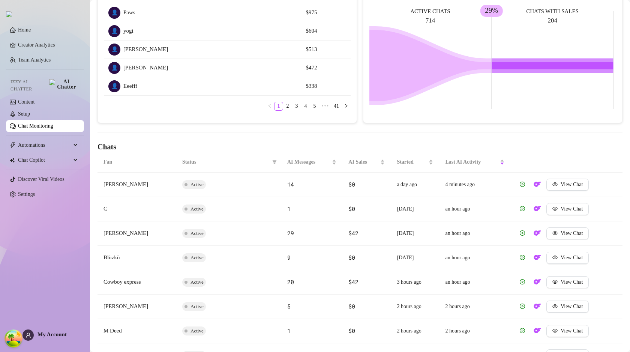
scroll to position [76, 0]
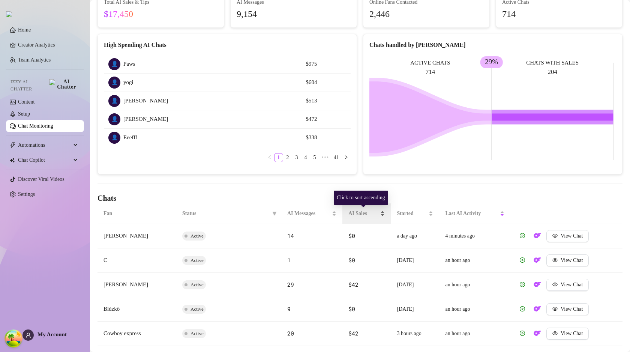
click at [365, 214] on span "AI Sales" at bounding box center [363, 213] width 30 height 8
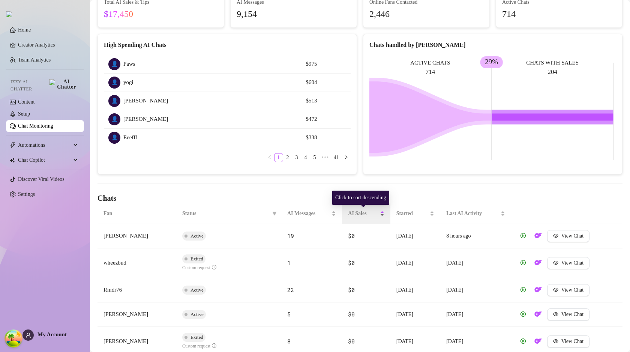
click at [365, 215] on span "AI Sales" at bounding box center [363, 213] width 30 height 8
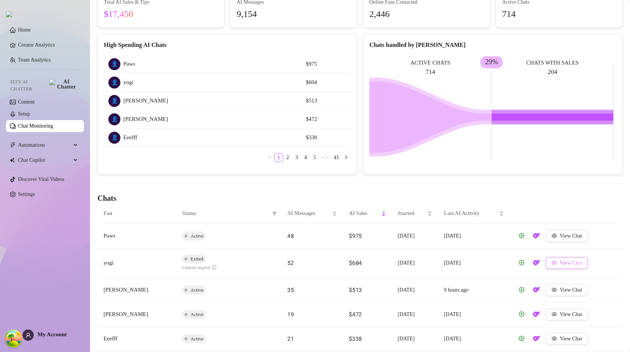
click at [562, 259] on button "View Chat" at bounding box center [567, 263] width 42 height 12
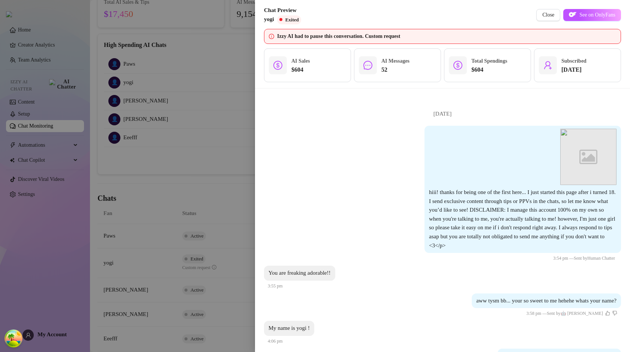
click at [203, 266] on div at bounding box center [315, 176] width 630 height 352
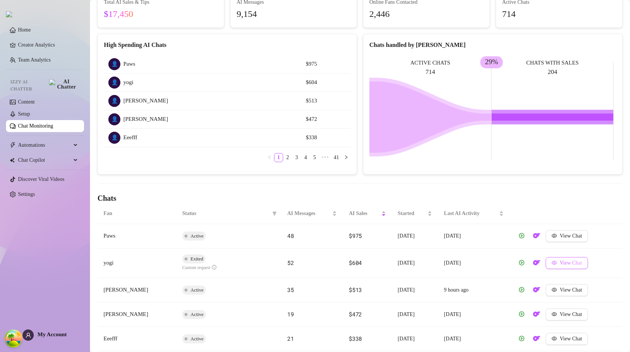
click at [560, 267] on button "View Chat" at bounding box center [567, 263] width 42 height 12
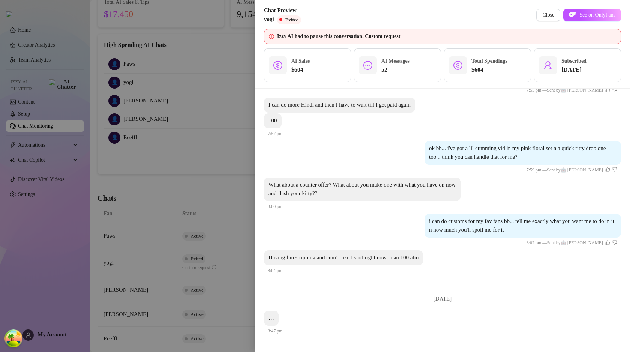
scroll to position [4033, 0]
click at [212, 255] on div at bounding box center [315, 176] width 630 height 352
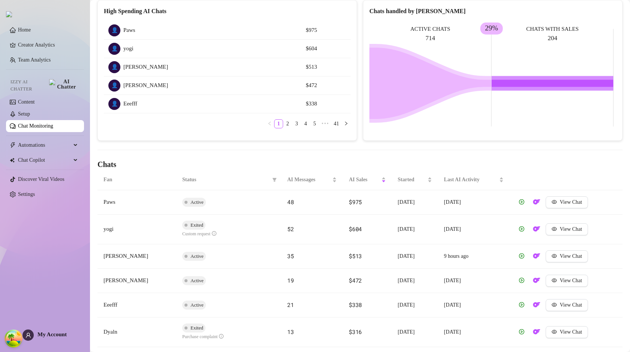
scroll to position [166, 0]
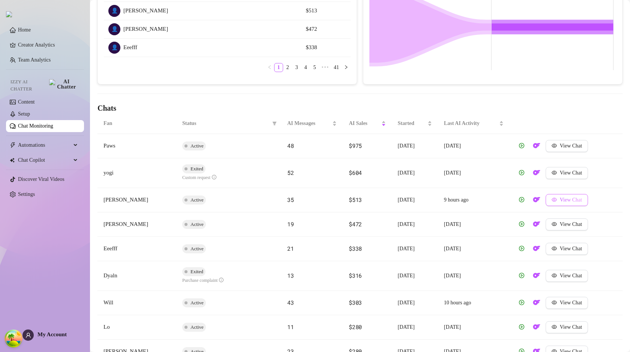
click at [562, 198] on span "View Chat" at bounding box center [571, 200] width 22 height 6
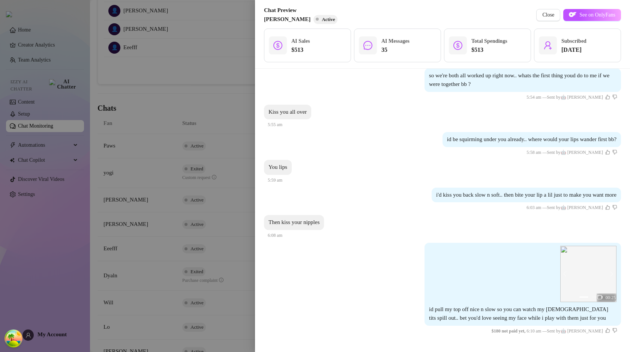
scroll to position [2589, 0]
click at [182, 244] on div at bounding box center [315, 176] width 630 height 352
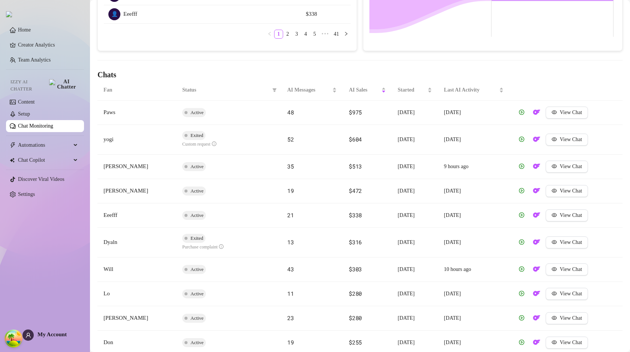
scroll to position [249, 0]
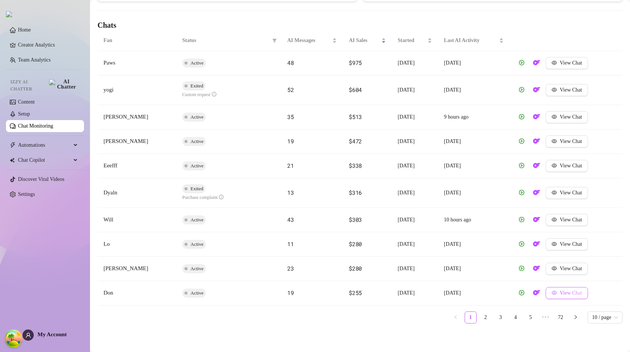
click at [565, 295] on span "View Chat" at bounding box center [571, 293] width 22 height 6
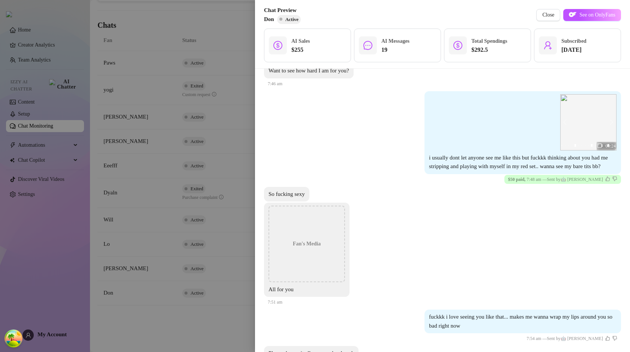
scroll to position [510, 0]
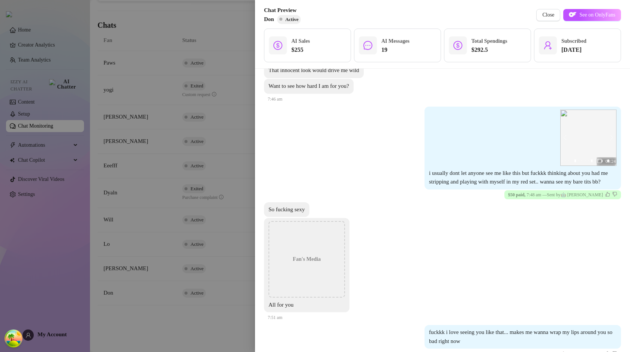
drag, startPoint x: 534, startPoint y: 174, endPoint x: 550, endPoint y: 185, distance: 19.5
click at [550, 185] on span "i usually dont let anyone see me like this but fuckkk thinking about you had me…" at bounding box center [518, 177] width 179 height 15
drag, startPoint x: 426, startPoint y: 174, endPoint x: 454, endPoint y: 182, distance: 28.8
click at [454, 182] on span "i usually dont let anyone see me like this but fuckkk thinking about you had me…" at bounding box center [518, 177] width 179 height 15
copy span "usually dont let anyone see me like this but fuckkk thinking about you had me s…"
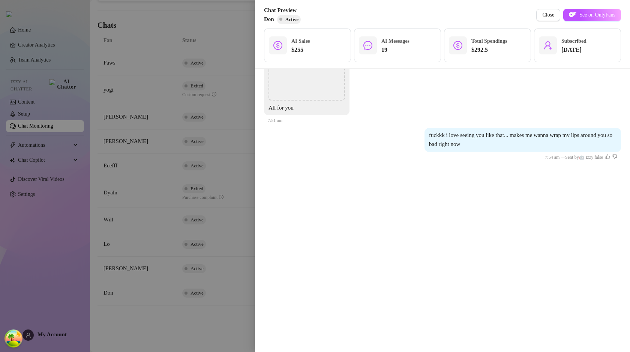
scroll to position [312, 0]
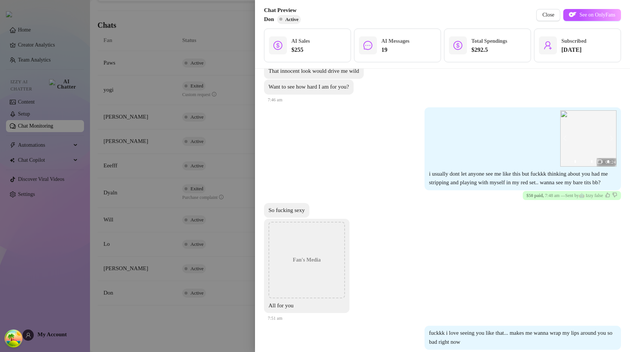
click at [500, 213] on div "So fucking sexy" at bounding box center [442, 210] width 357 height 15
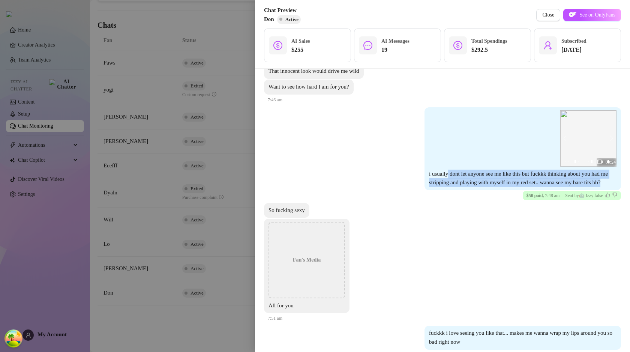
drag, startPoint x: 444, startPoint y: 173, endPoint x: 450, endPoint y: 191, distance: 19.3
click at [450, 190] on div "00:24 00:05 00:24 00:05 1 2 3 4 5 6 7 8 9 10 11 12 13 14 15 16 17 i usually don…" at bounding box center [523, 148] width 197 height 83
click at [448, 200] on div "00:24 00:05 00:24 00:05 1 2 3 4 5 6 7 8 9 10 11 12 13 14 15 16 17 i usually don…" at bounding box center [442, 153] width 357 height 93
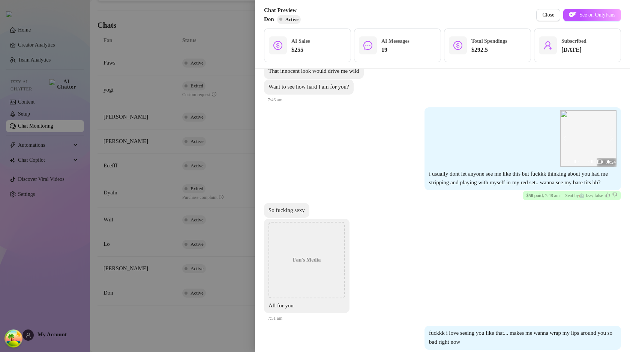
click at [472, 214] on div "So fucking sexy" at bounding box center [442, 210] width 357 height 15
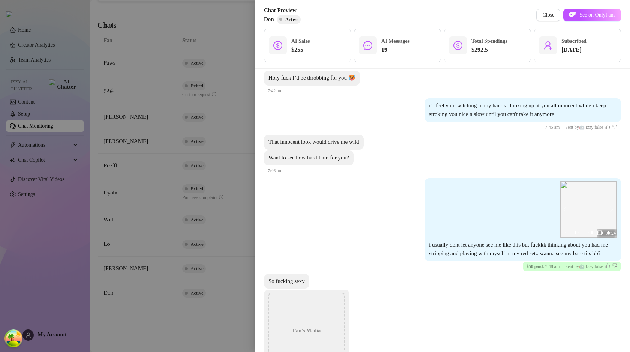
scroll to position [267, 0]
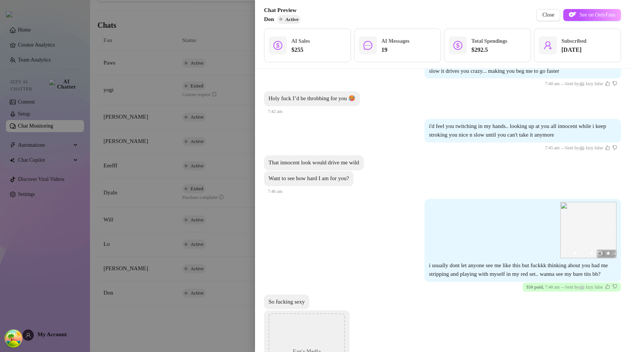
click at [224, 146] on div at bounding box center [315, 176] width 630 height 352
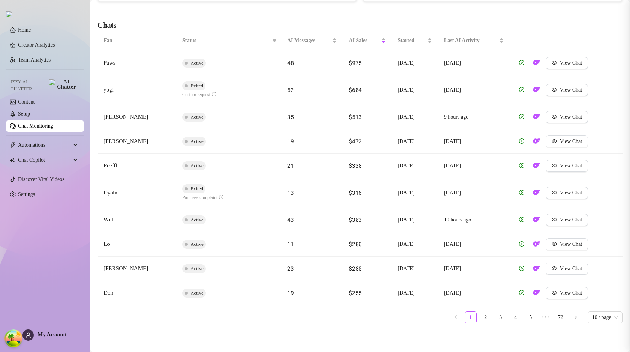
scroll to position [0, 0]
click at [264, 314] on ul "1 2 3 4 5 ••• 72 10 / page" at bounding box center [360, 317] width 525 height 12
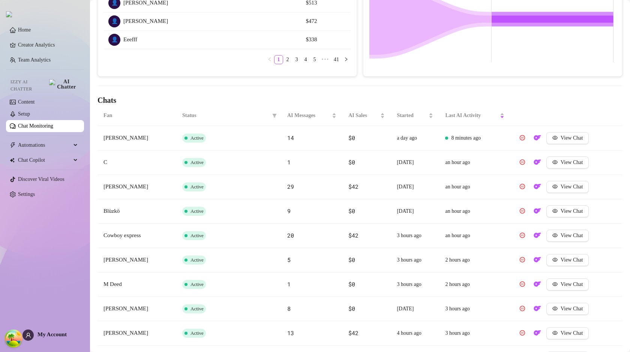
scroll to position [221, 0]
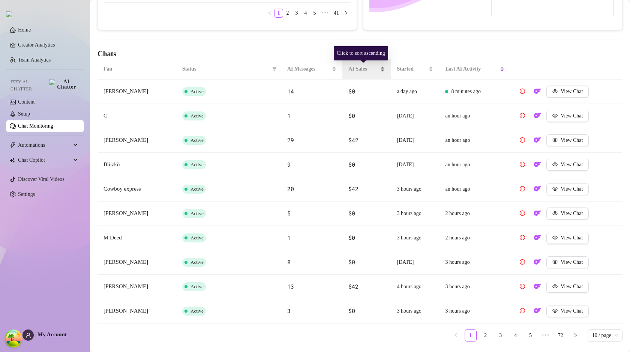
click at [366, 69] on span "AI Sales" at bounding box center [363, 69] width 30 height 8
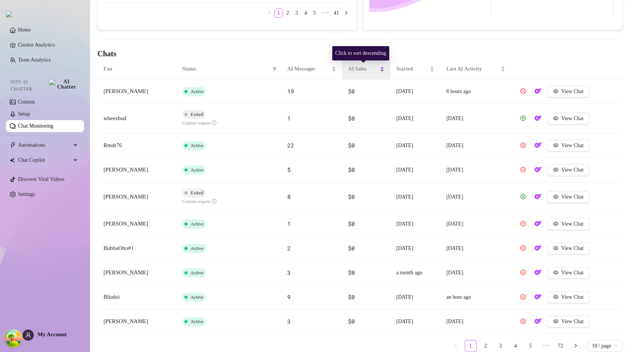
click at [367, 69] on span "AI Sales" at bounding box center [363, 69] width 30 height 8
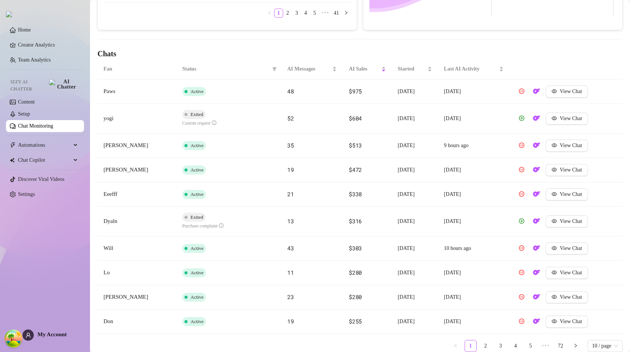
scroll to position [249, 0]
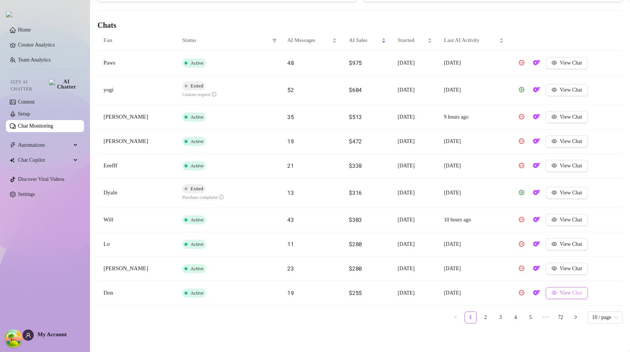
click at [583, 297] on button "View Chat" at bounding box center [567, 293] width 42 height 12
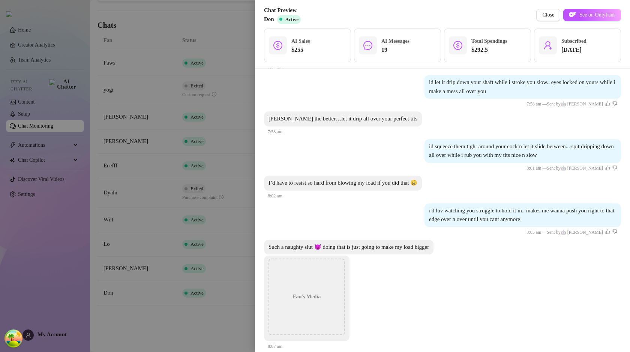
scroll to position [509, 0]
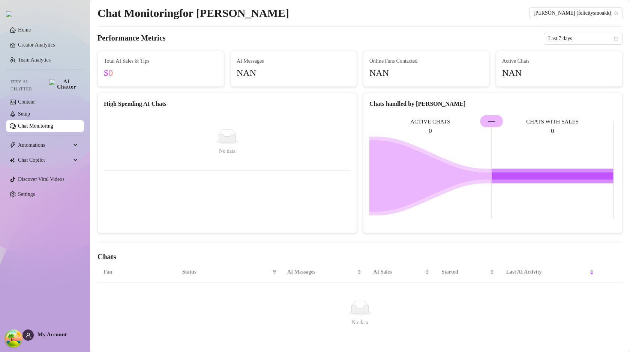
scroll to position [33, 0]
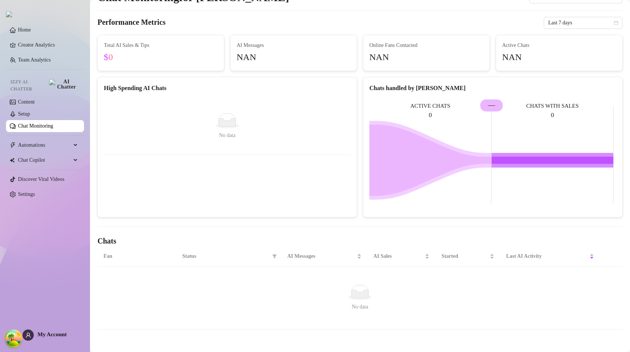
click at [257, 174] on div "High Spending AI Chats No data No data" at bounding box center [228, 147] width 260 height 140
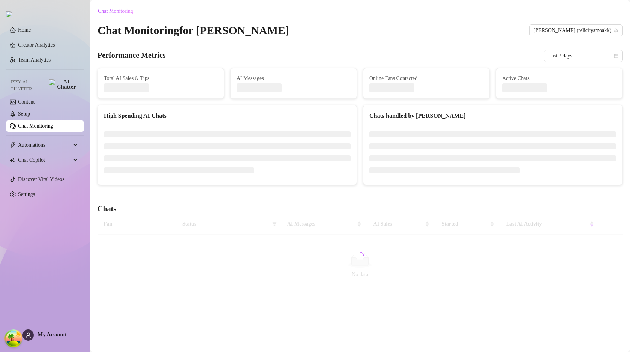
click at [278, 255] on div at bounding box center [360, 255] width 525 height 83
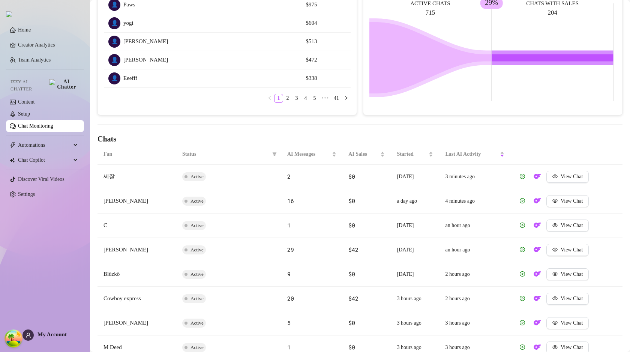
scroll to position [79, 0]
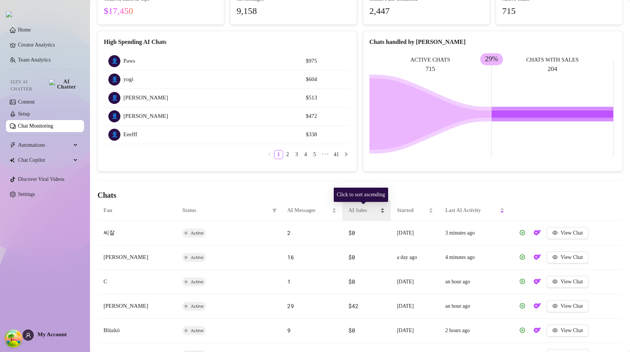
click at [369, 210] on span "AI Sales" at bounding box center [363, 210] width 30 height 8
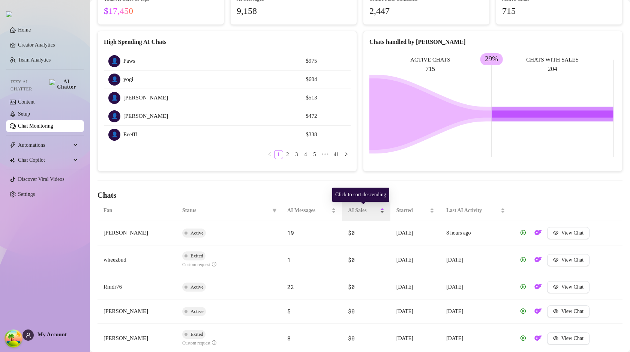
click at [372, 211] on span "AI Sales" at bounding box center [363, 210] width 30 height 8
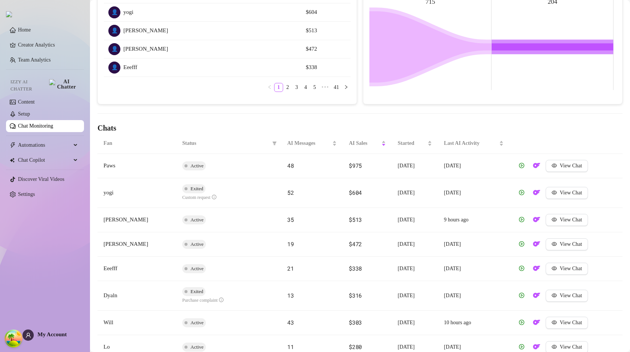
scroll to position [249, 0]
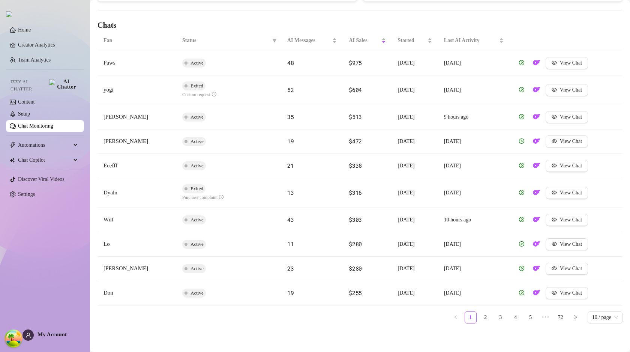
click at [574, 299] on td "View Chat" at bounding box center [566, 293] width 113 height 24
click at [573, 297] on button "View Chat" at bounding box center [567, 293] width 42 height 12
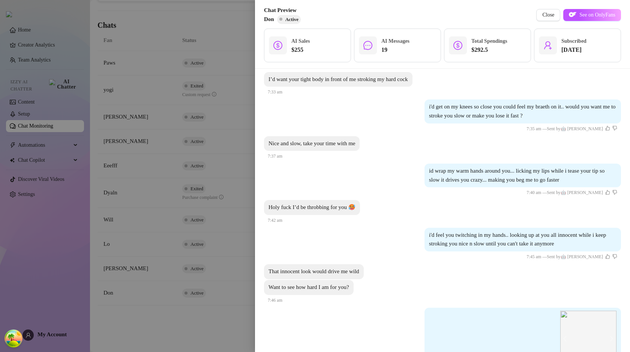
scroll to position [449, 0]
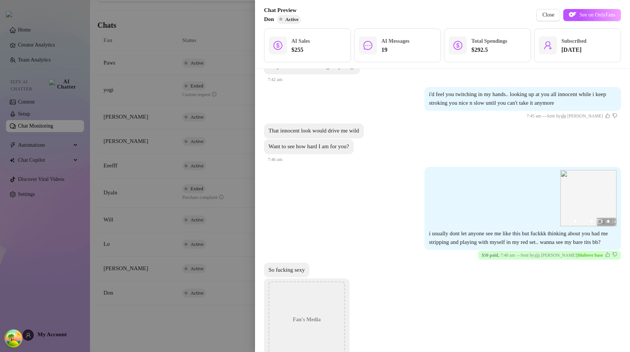
click at [512, 259] on div "$ 50 paid , 7:48 am — Sent by 🤖 Izzy | $8 above base" at bounding box center [549, 255] width 135 height 8
click at [578, 258] on strong "$8 above base" at bounding box center [591, 254] width 26 height 5
click at [563, 293] on div "Fan's Media All for you 7:51 am" at bounding box center [442, 330] width 357 height 104
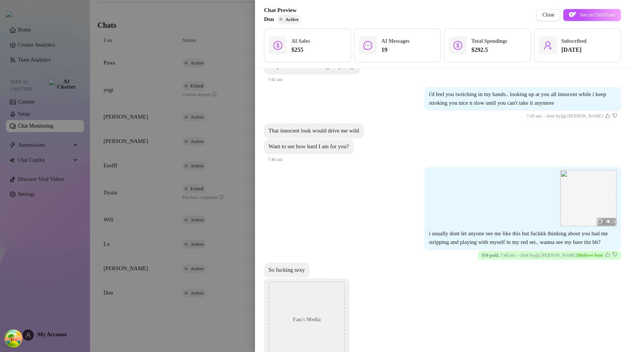
drag, startPoint x: 551, startPoint y: 266, endPoint x: 565, endPoint y: 267, distance: 13.1
click at [564, 258] on span "Sent by 🤖 [PERSON_NAME]" at bounding box center [549, 254] width 56 height 5
copy span "🤖 [PERSON_NAME]"
click at [511, 296] on div "Fan's Media All for you 7:51 am" at bounding box center [442, 331] width 357 height 104
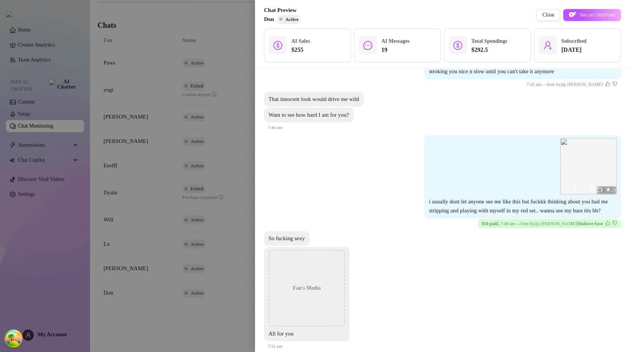
scroll to position [325, 0]
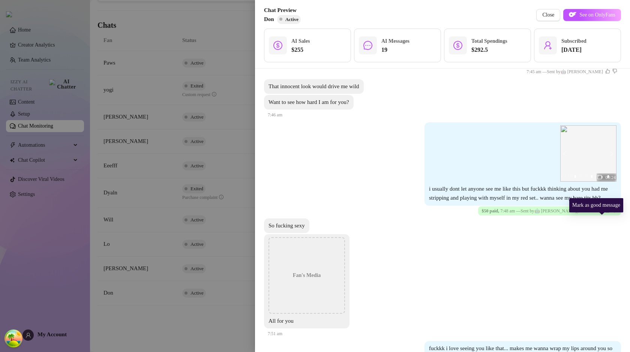
click at [605, 213] on icon "like" at bounding box center [607, 210] width 5 height 5
click at [606, 213] on icon "like" at bounding box center [608, 210] width 5 height 5
click at [595, 229] on div "So fucking sexy" at bounding box center [442, 225] width 357 height 15
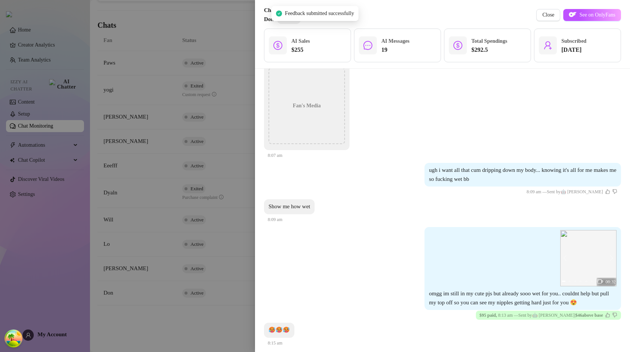
scroll to position [984, 0]
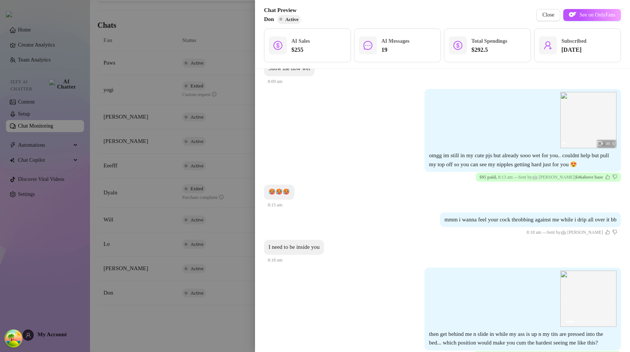
click at [467, 209] on div "🥵🥵🥵 8:15 am" at bounding box center [442, 197] width 357 height 25
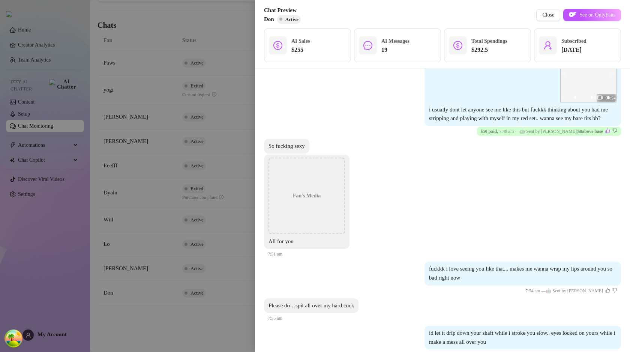
scroll to position [423, 0]
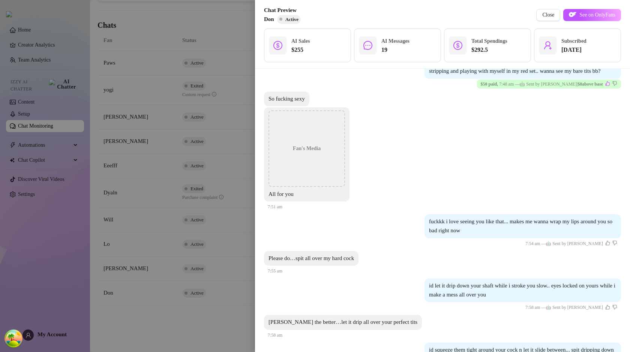
click at [176, 269] on div at bounding box center [315, 176] width 630 height 352
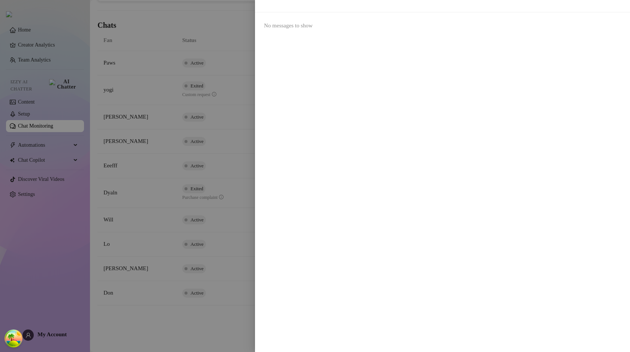
scroll to position [0, 0]
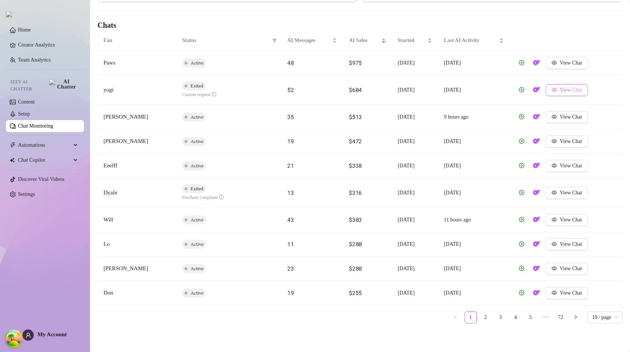
click at [561, 93] on button "View Chat" at bounding box center [567, 90] width 42 height 12
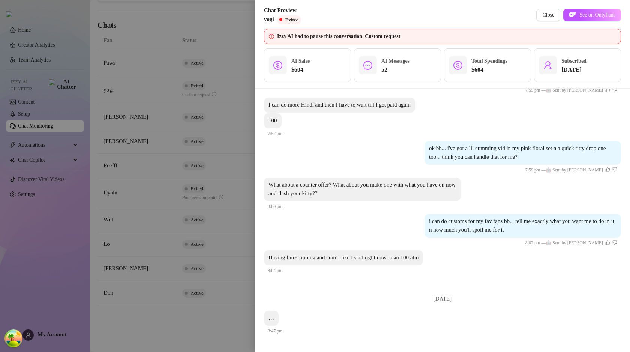
scroll to position [4024, 0]
click at [202, 318] on div at bounding box center [315, 176] width 630 height 352
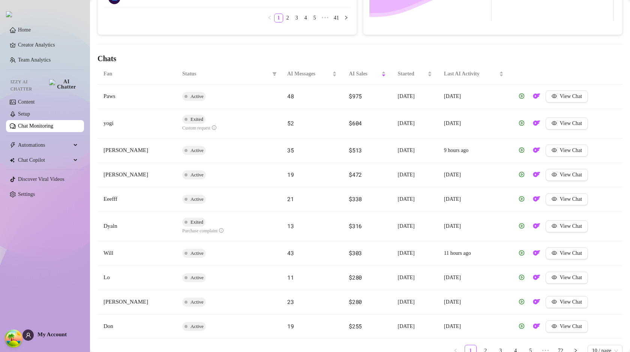
scroll to position [159, 0]
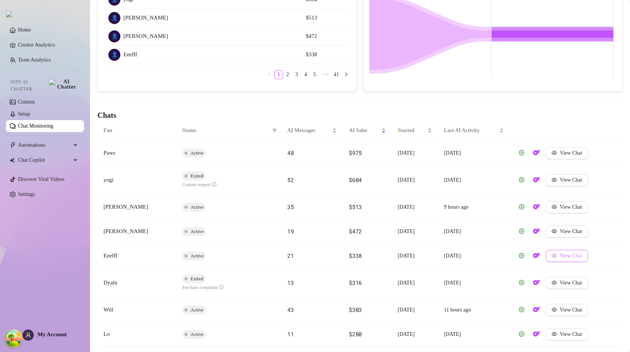
click at [573, 255] on span "View Chat" at bounding box center [571, 256] width 22 height 6
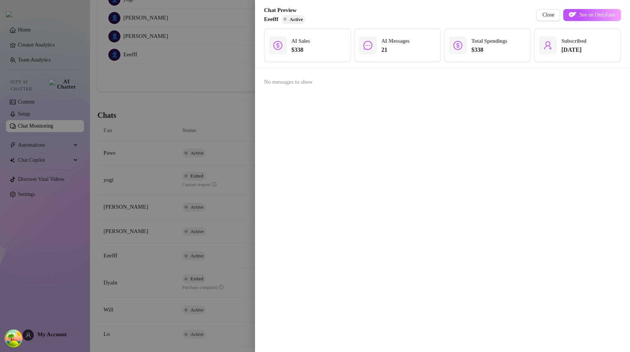
click at [179, 202] on div at bounding box center [315, 176] width 630 height 352
